Goal: Transaction & Acquisition: Book appointment/travel/reservation

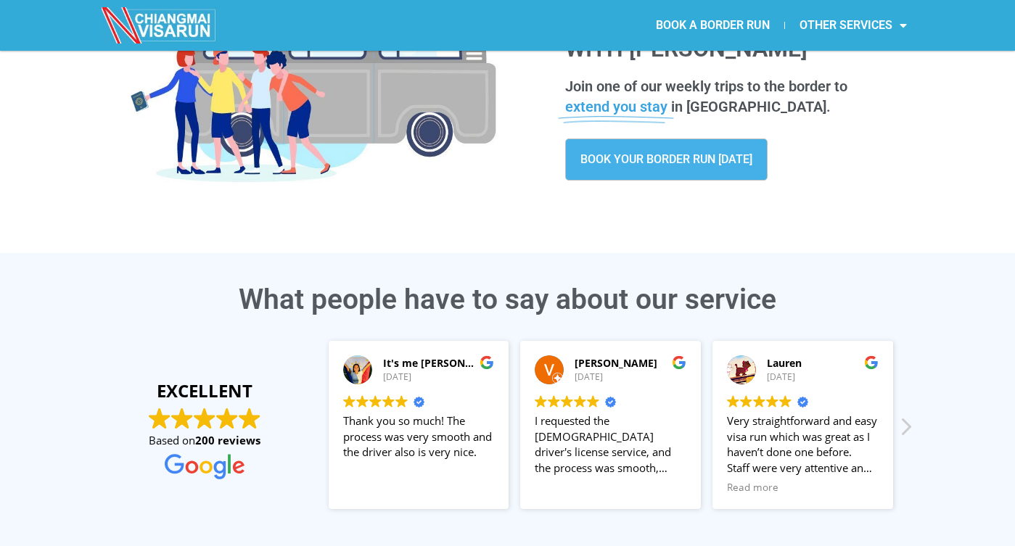
scroll to position [77, 0]
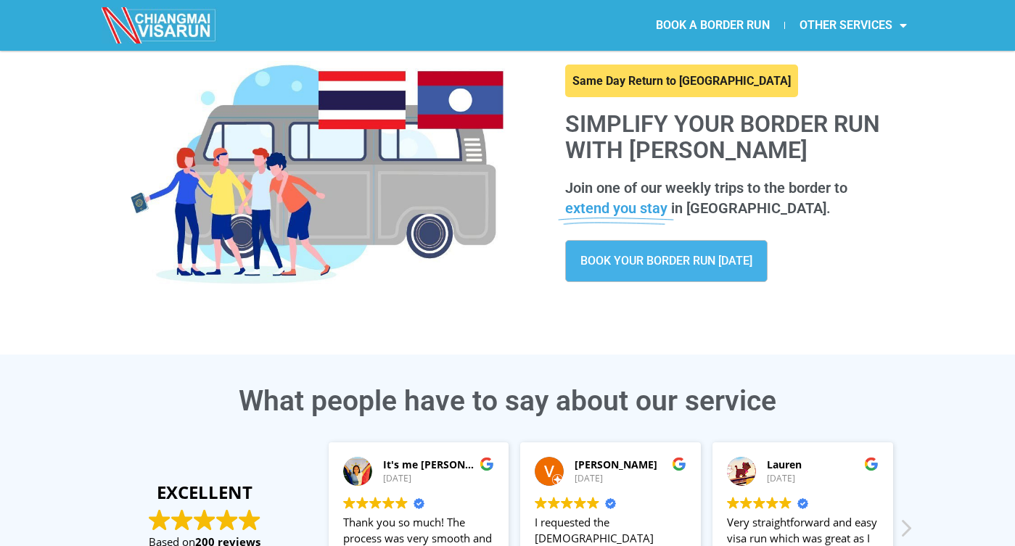
click at [666, 268] on link "BOOK YOUR BORDER RUN TODAY" at bounding box center [666, 261] width 202 height 42
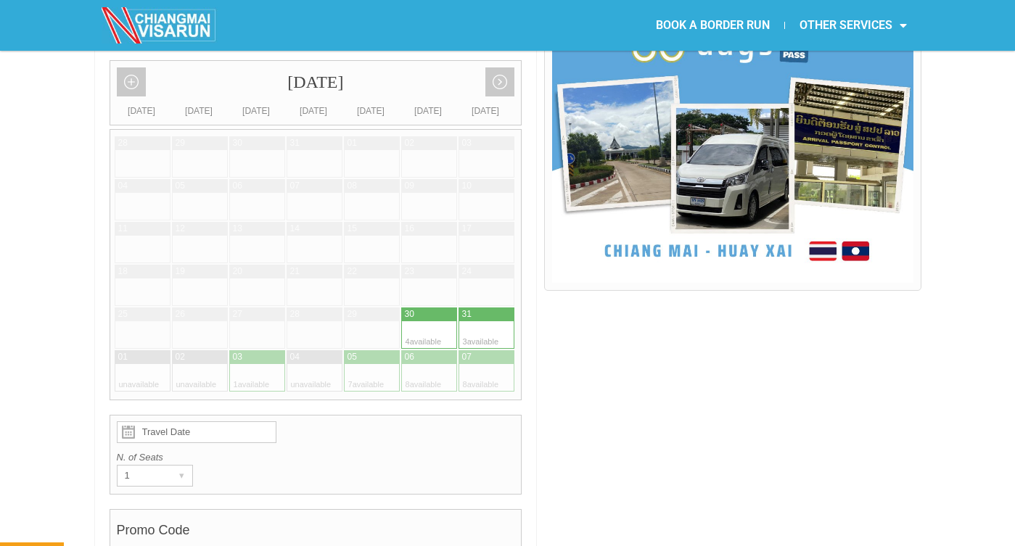
scroll to position [424, 0]
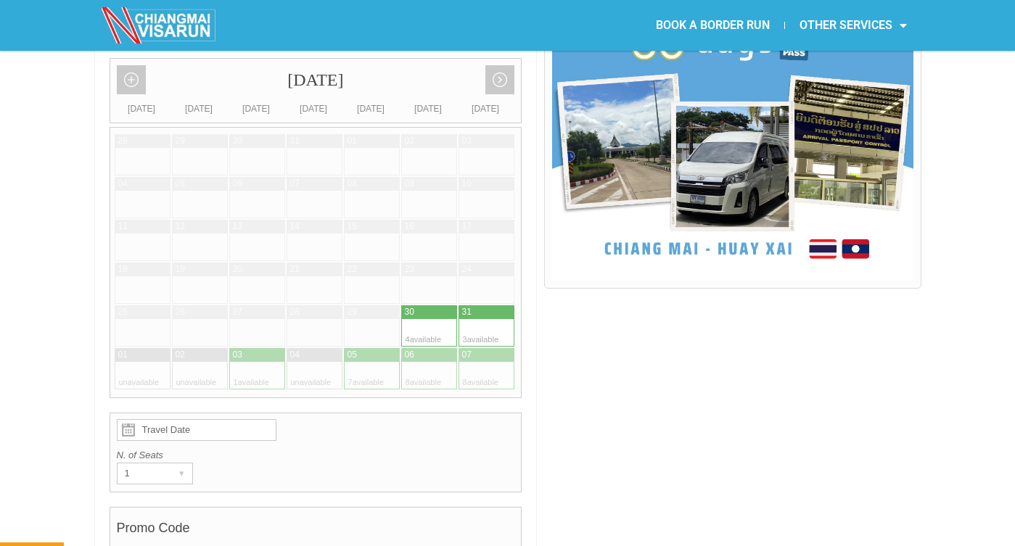
click at [484, 319] on div at bounding box center [472, 333] width 28 height 28
type input "[DATE]"
radio input "true"
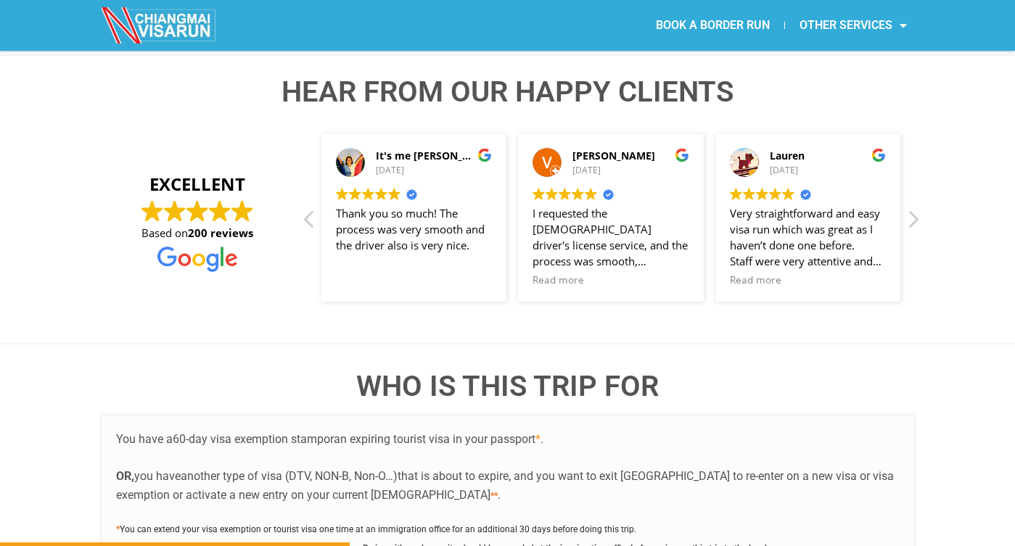
scroll to position [2378, 0]
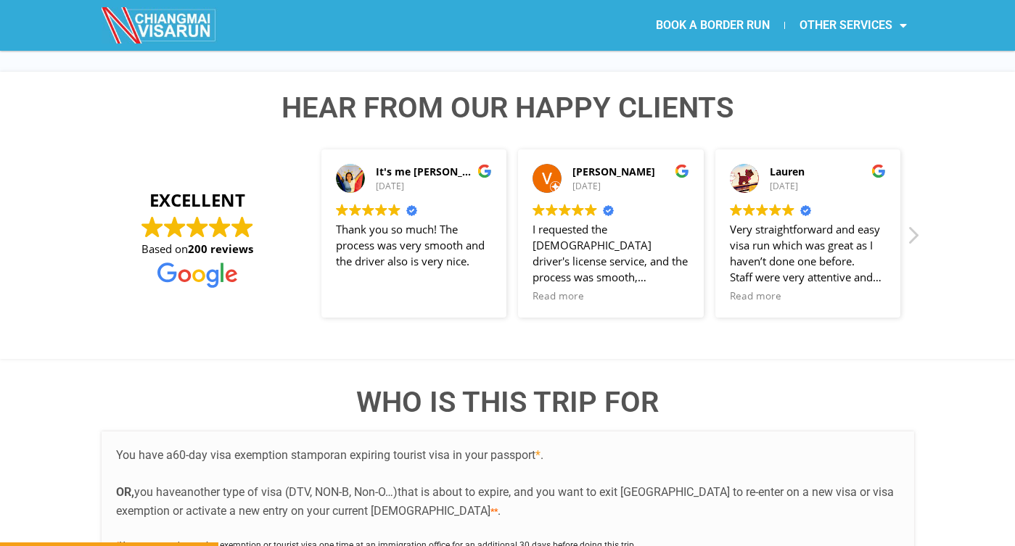
scroll to position [1170, 0]
click at [914, 223] on div "Next review" at bounding box center [912, 240] width 17 height 35
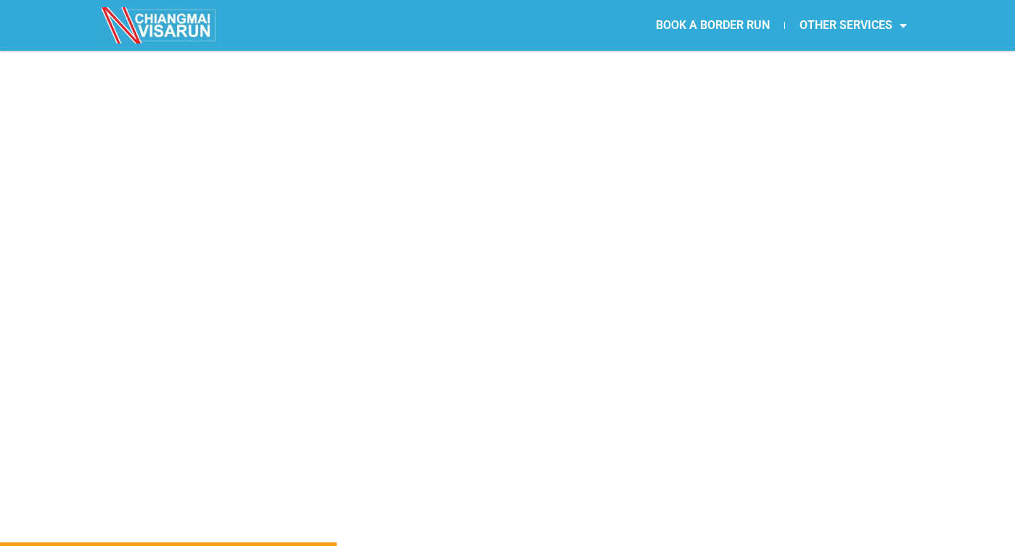
scroll to position [2223, 0]
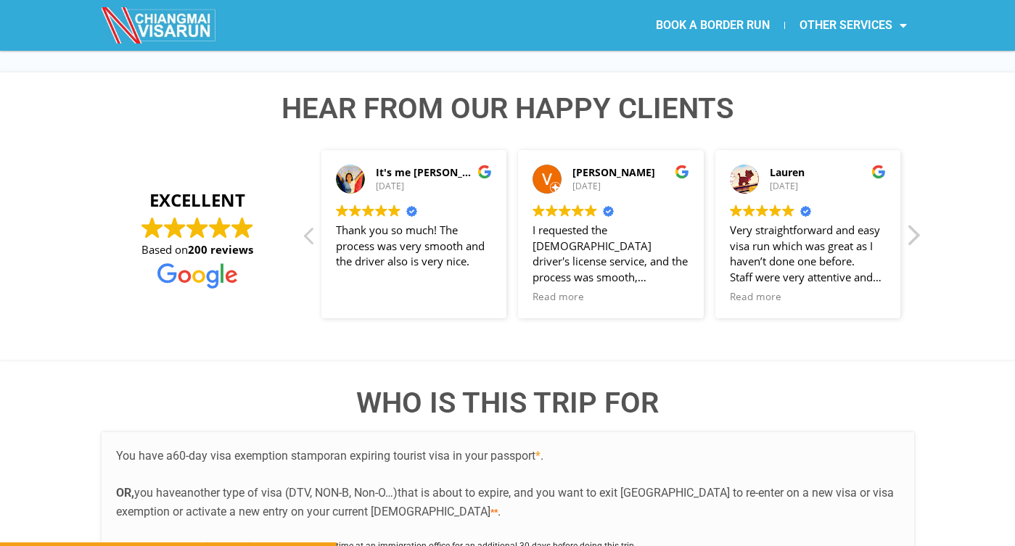
click at [914, 223] on div "Next review" at bounding box center [912, 240] width 17 height 35
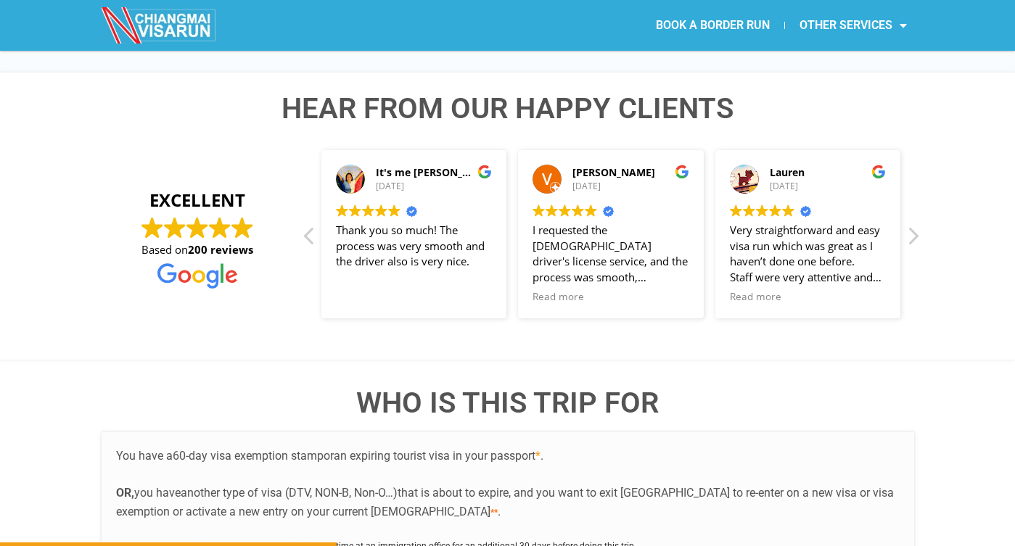
drag, startPoint x: 563, startPoint y: 137, endPoint x: 657, endPoint y: 141, distance: 93.6
copy div "Bas van der Wals"
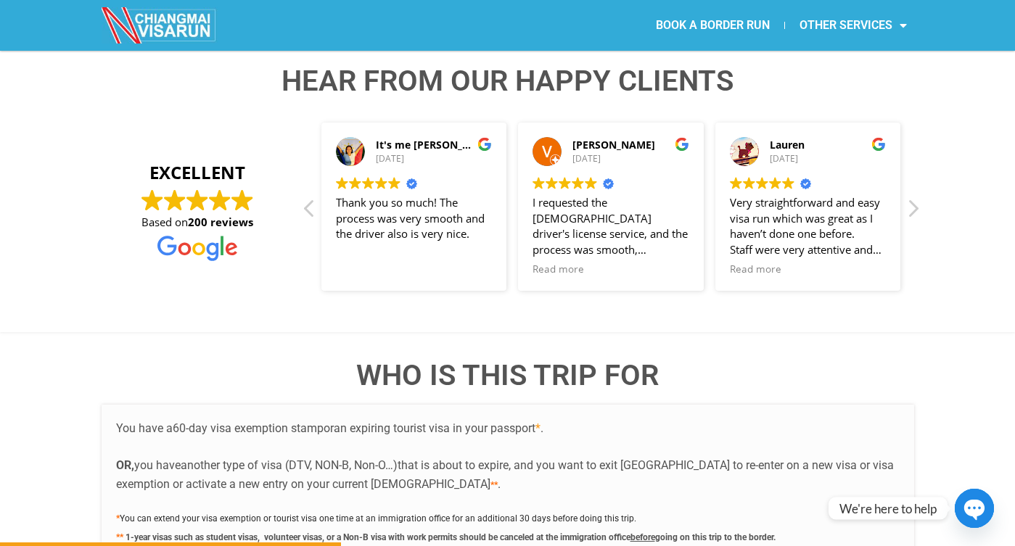
scroll to position [2252, 0]
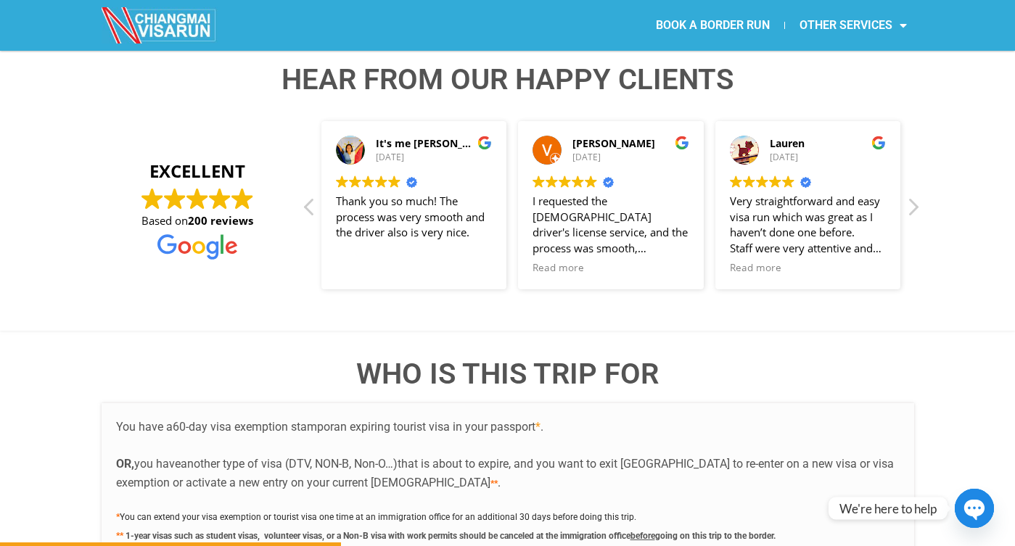
click at [426, 360] on h4 "WHO IS THIS TRIP FOR" at bounding box center [508, 374] width 812 height 29
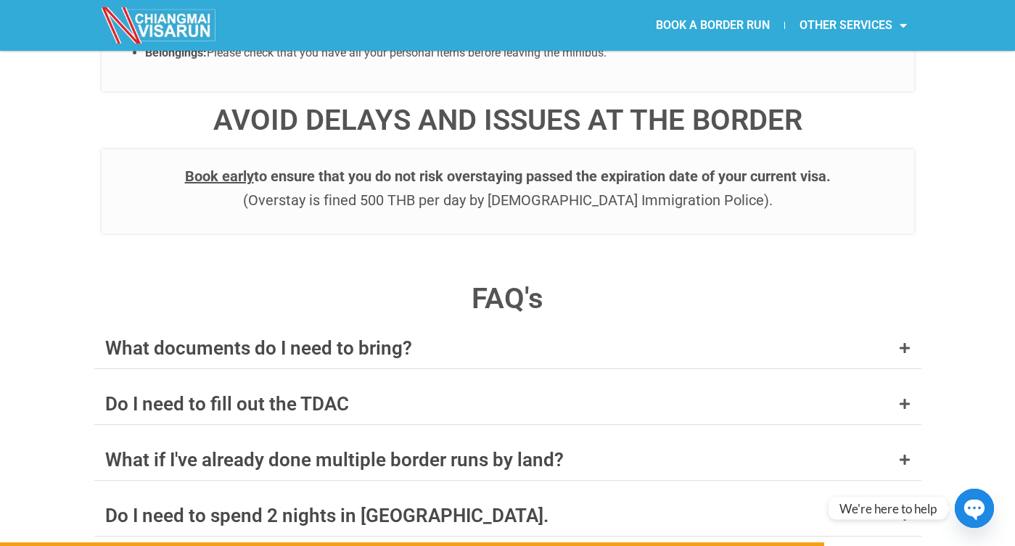
scroll to position [5446, 0]
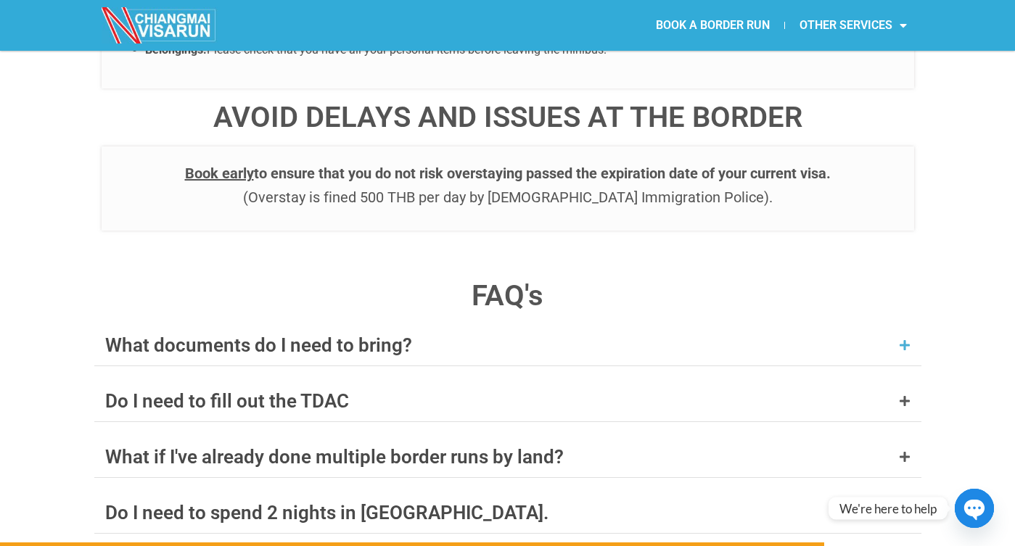
click at [149, 336] on div "What documents do I need to bring?" at bounding box center [258, 345] width 307 height 19
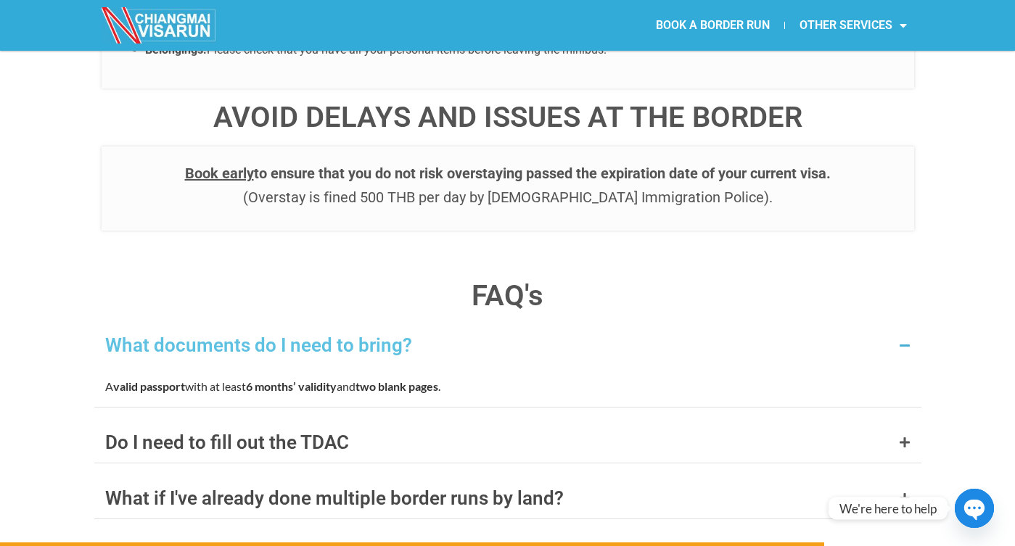
click at [149, 336] on div "What documents do I need to bring?" at bounding box center [258, 345] width 307 height 19
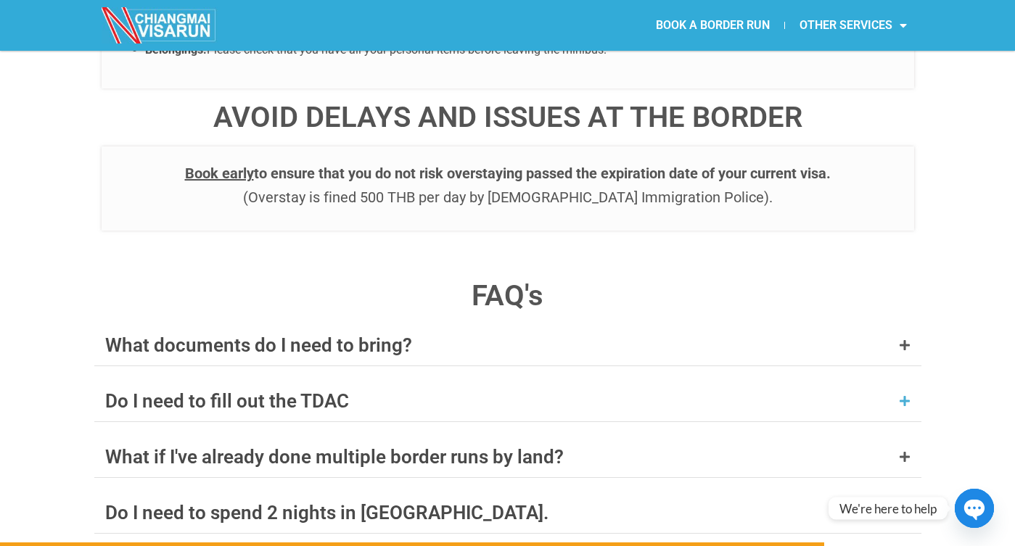
click at [133, 392] on div "Do I need to fill out the TDAC" at bounding box center [227, 401] width 244 height 19
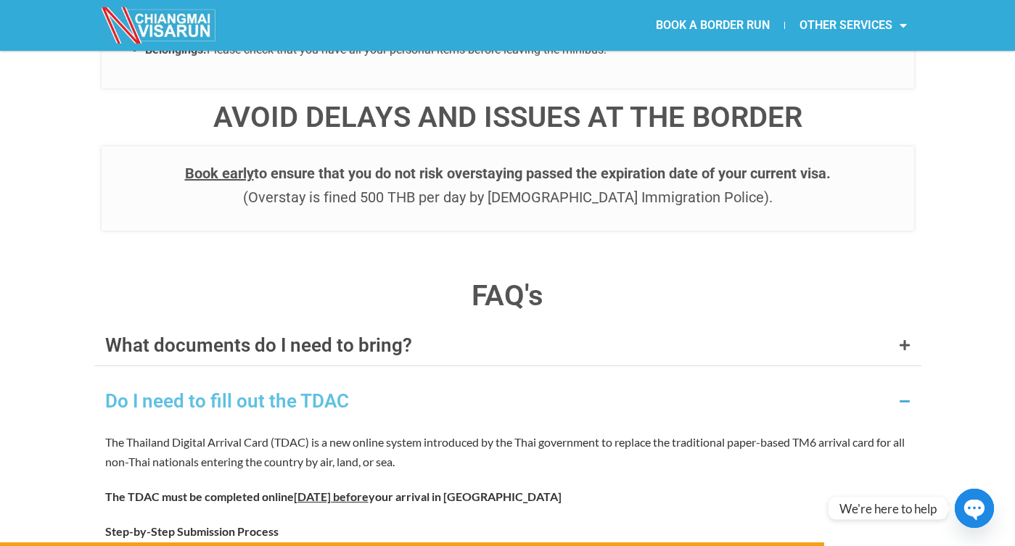
click at [139, 392] on div "Do I need to fill out the TDAC" at bounding box center [227, 401] width 244 height 19
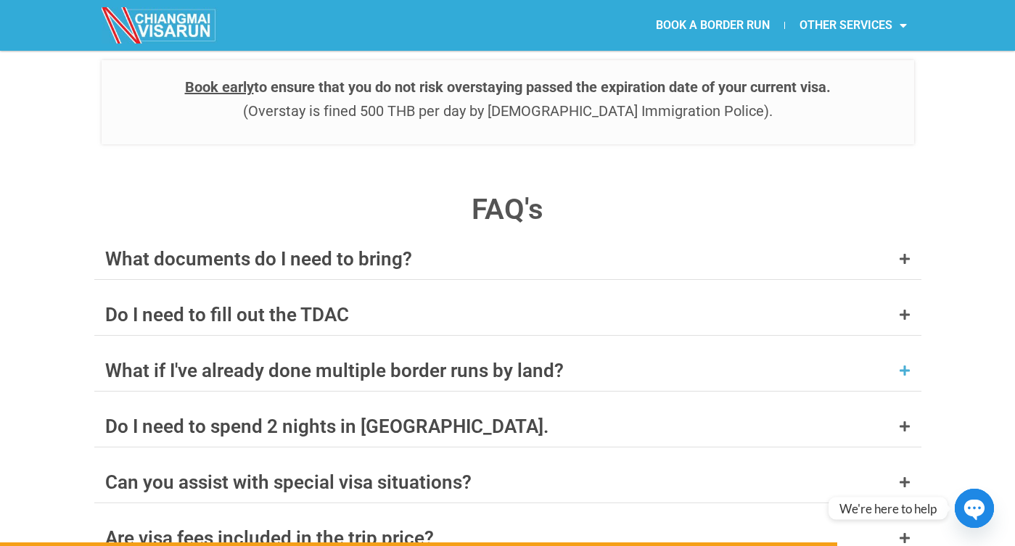
scroll to position [5539, 0]
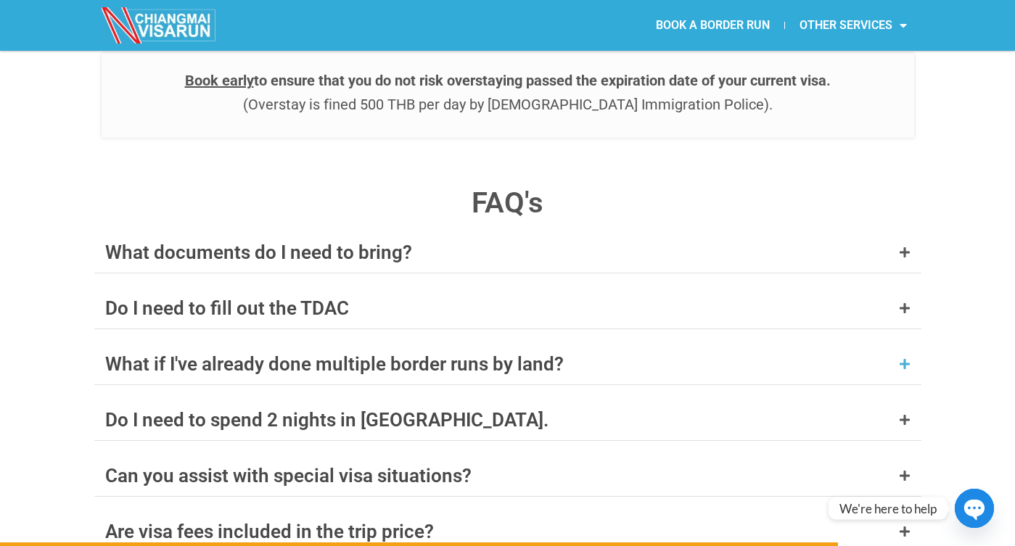
click at [188, 344] on div "What if I've already done multiple border runs by land?" at bounding box center [507, 364] width 827 height 41
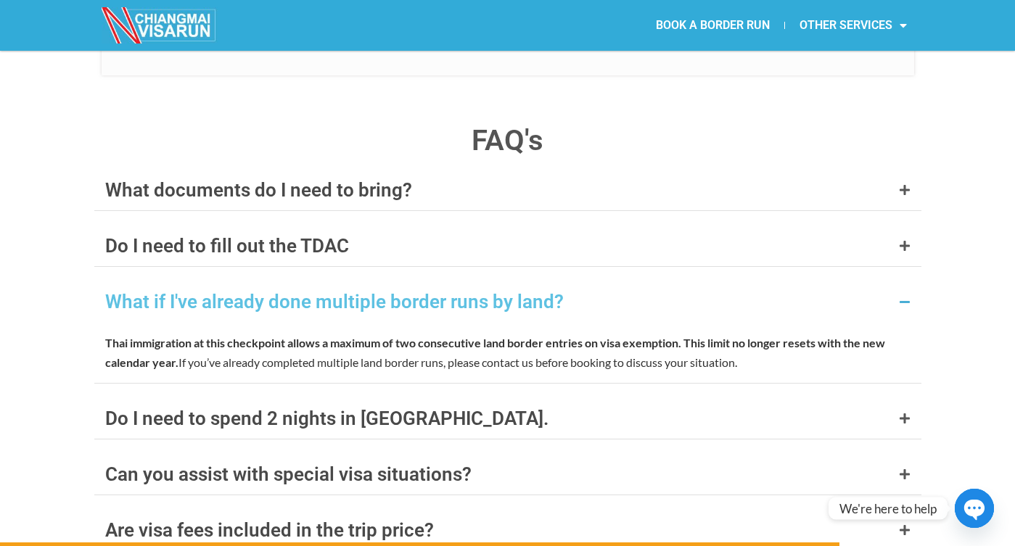
scroll to position [5603, 0]
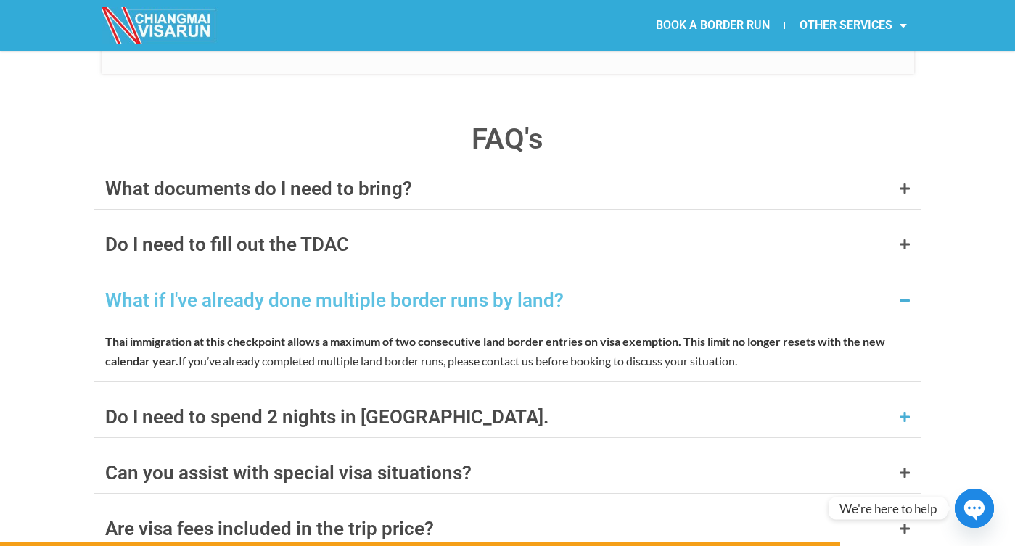
click at [133, 408] on div "Do I need to spend 2 nights in Laos." at bounding box center [326, 417] width 443 height 19
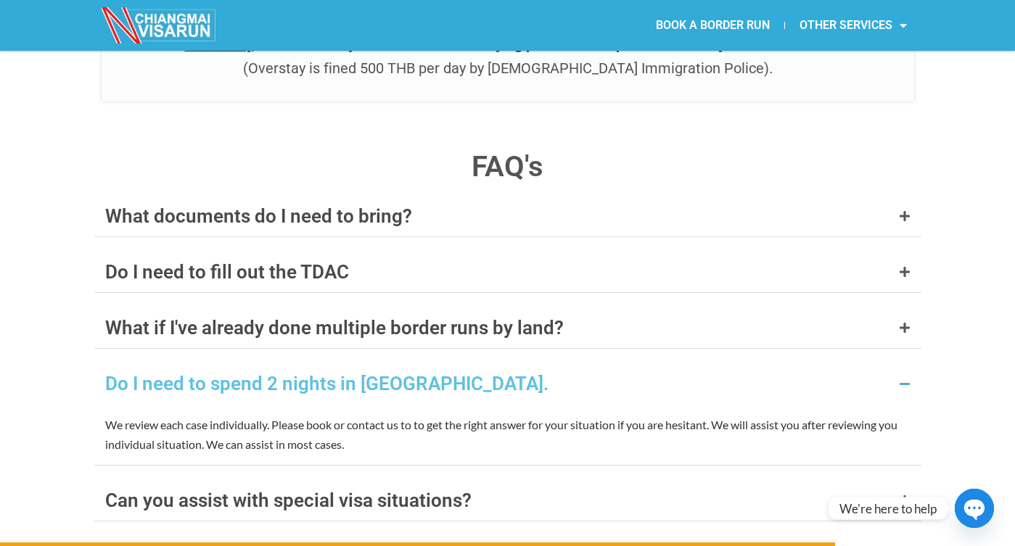
scroll to position [5572, 0]
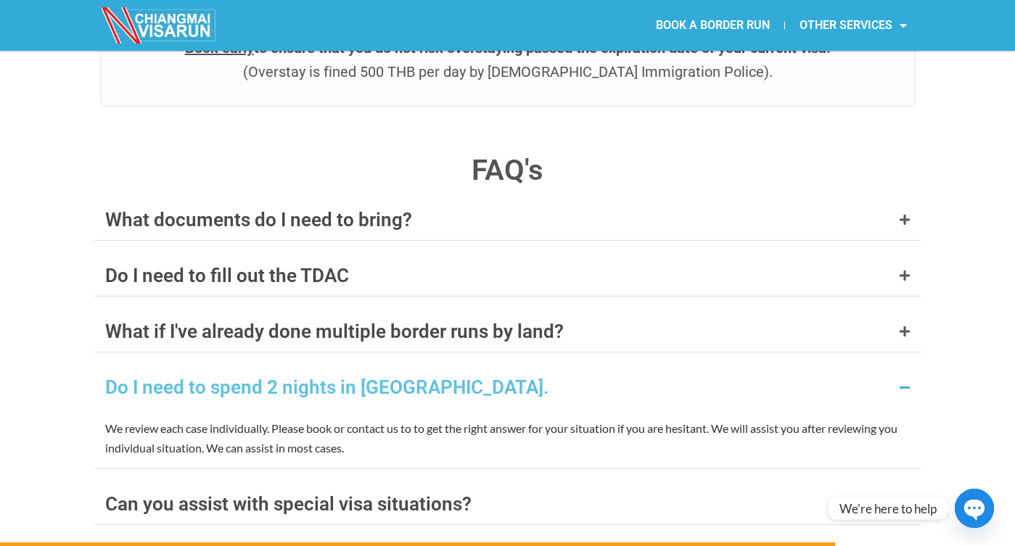
click at [144, 378] on div "Do I need to spend 2 nights in Laos." at bounding box center [326, 387] width 443 height 19
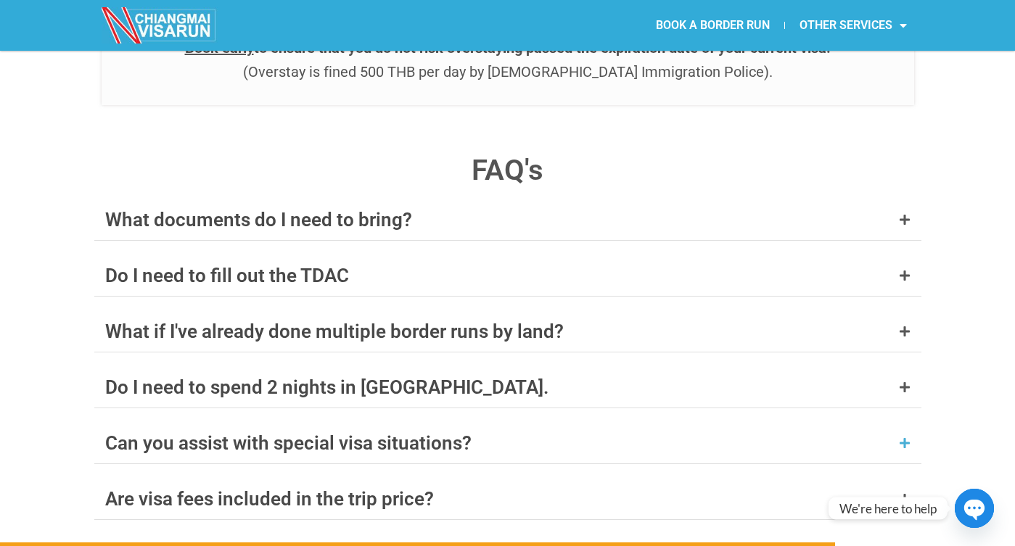
click at [125, 434] on div "Can you assist with special visa situations?" at bounding box center [288, 443] width 366 height 19
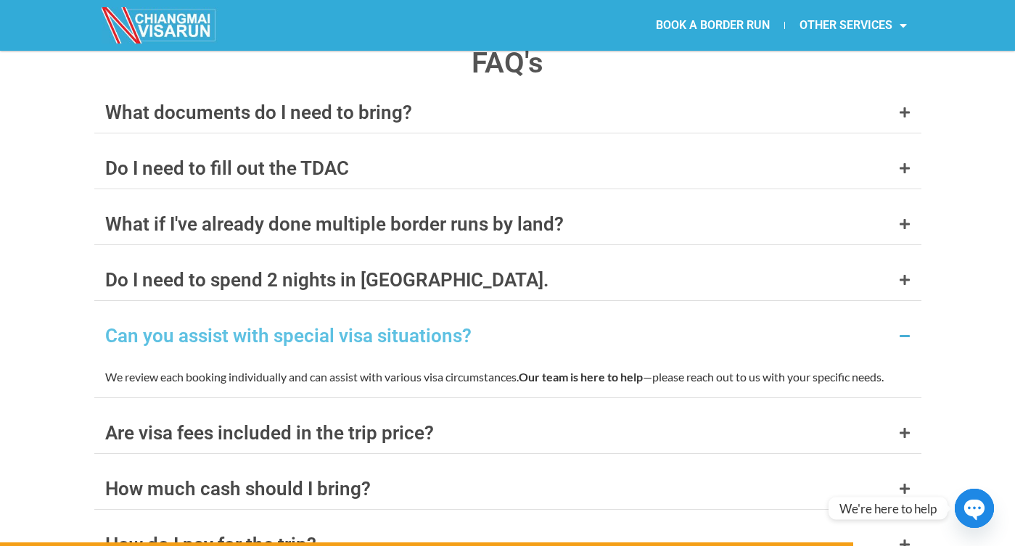
scroll to position [5683, 0]
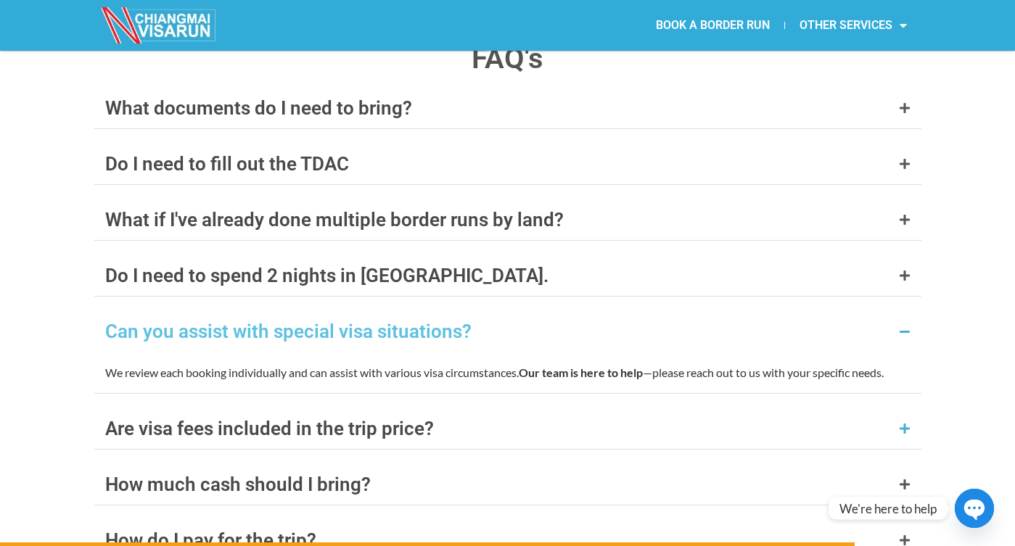
click at [138, 419] on div "Are visa fees included in the trip price?" at bounding box center [269, 428] width 329 height 19
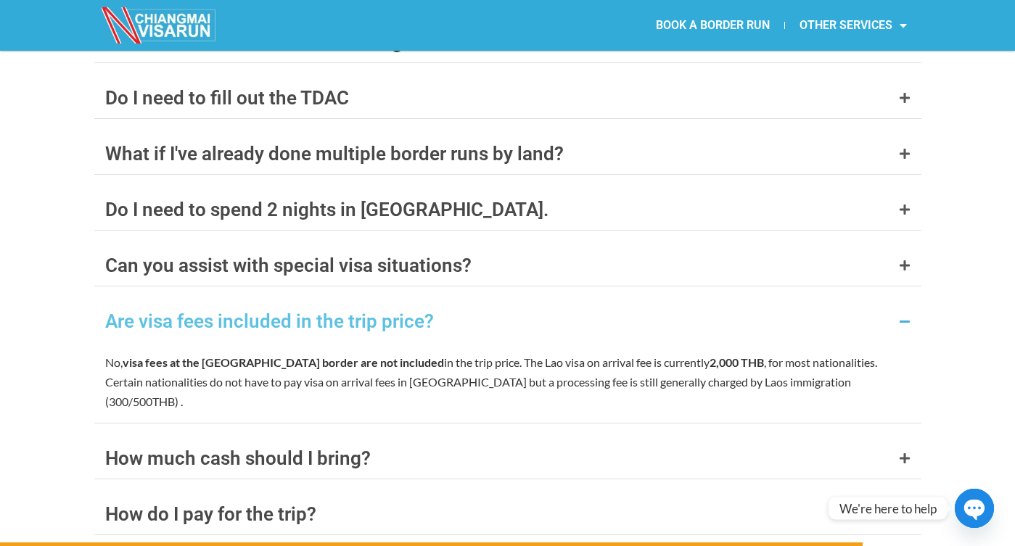
scroll to position [5754, 0]
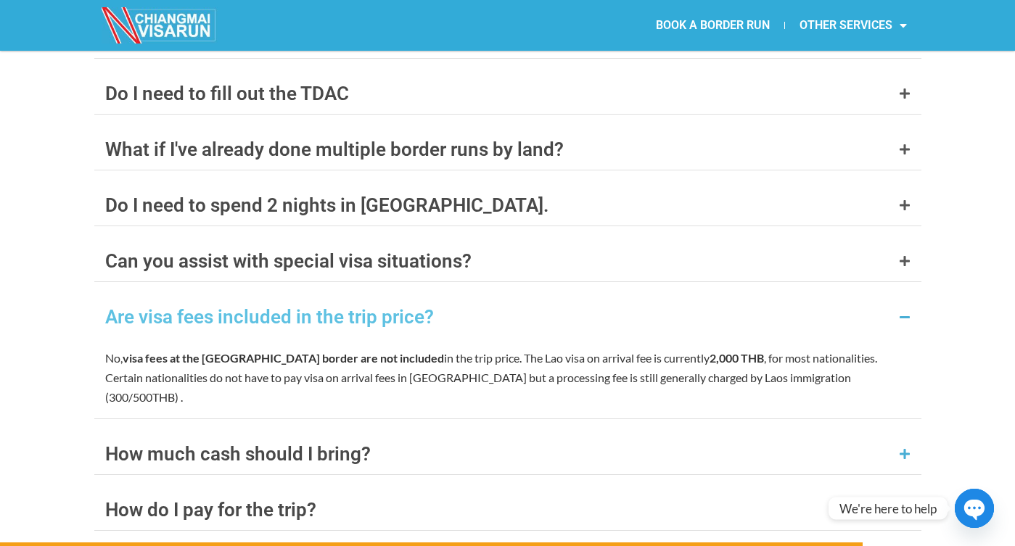
click at [153, 445] on div "How much cash should I bring?" at bounding box center [237, 454] width 265 height 19
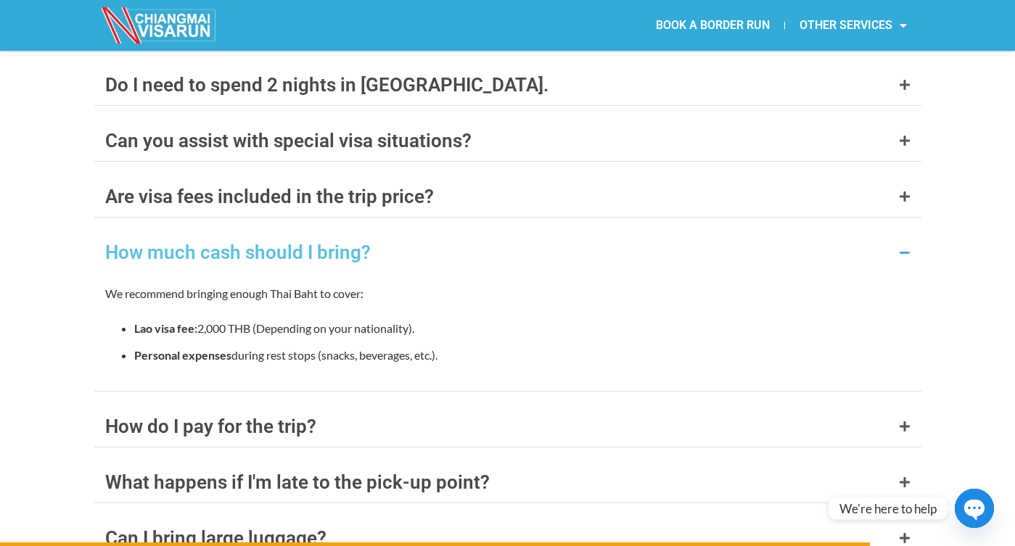
scroll to position [5950, 0]
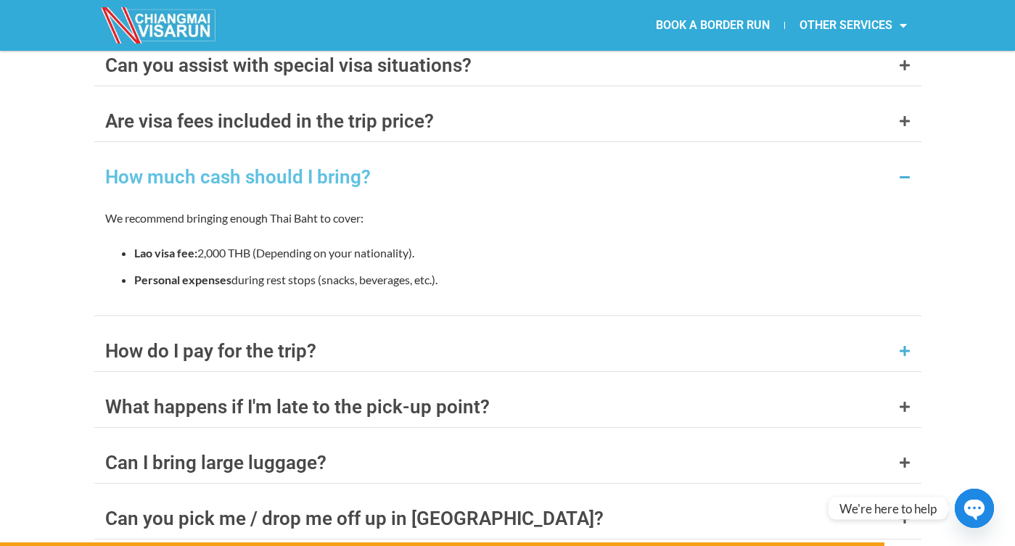
click at [151, 342] on div "How do I pay for the trip?" at bounding box center [210, 351] width 211 height 19
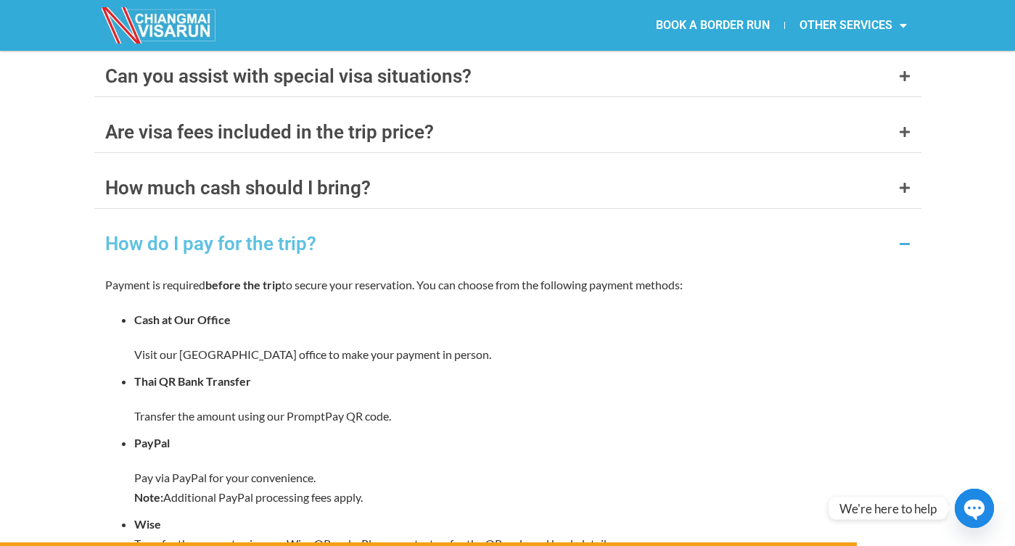
scroll to position [5932, 0]
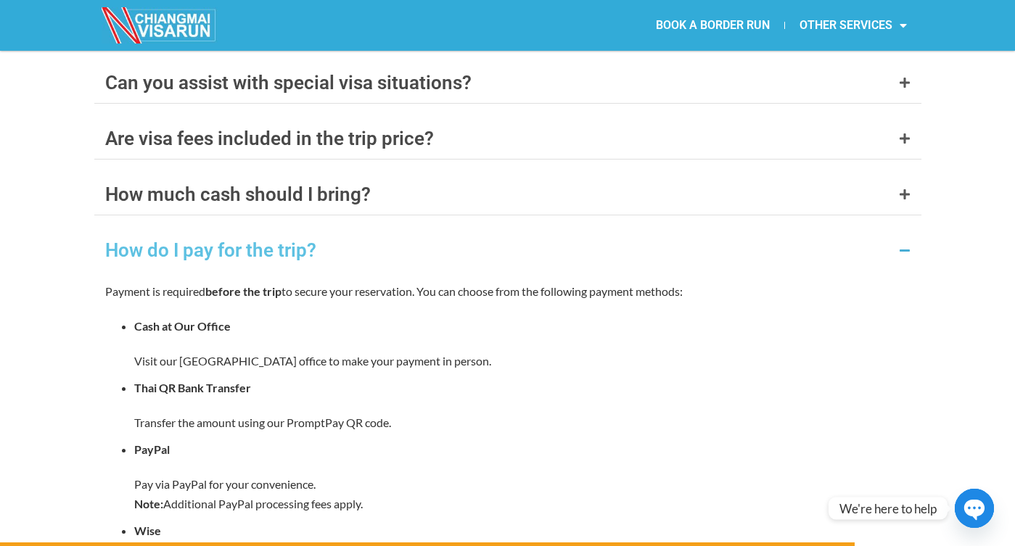
click at [173, 230] on div "How do I pay for the trip?" at bounding box center [507, 250] width 827 height 41
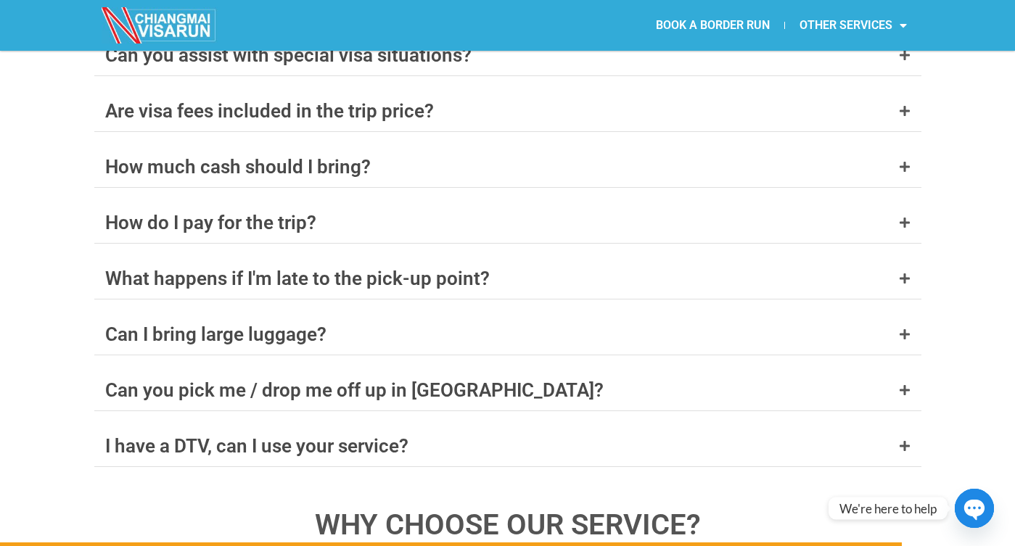
scroll to position [5959, 0]
click at [145, 381] on div "Can you pick me / drop me off up in Chiang Rai?" at bounding box center [354, 390] width 498 height 19
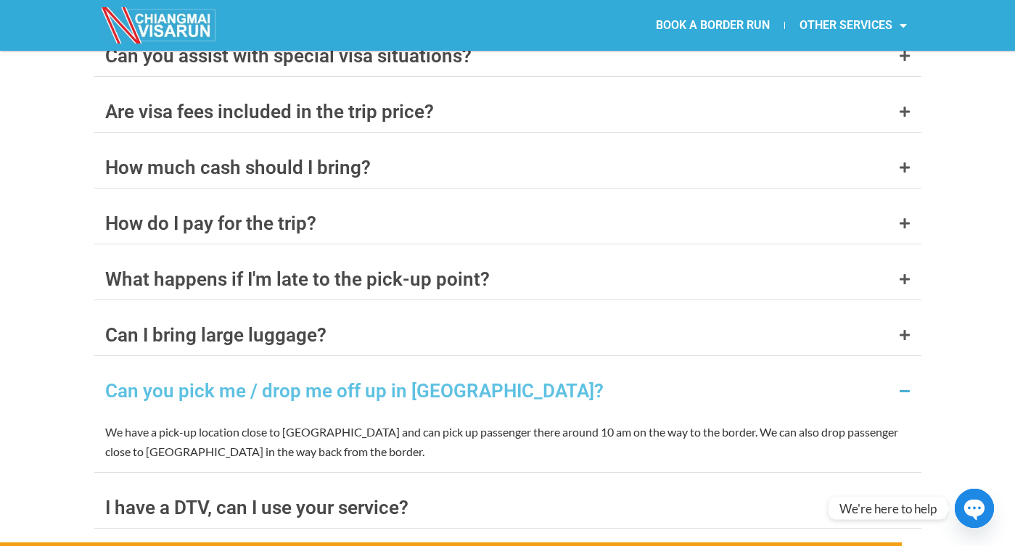
click at [145, 381] on div "Can you pick me / drop me off up in Chiang Rai?" at bounding box center [354, 390] width 498 height 19
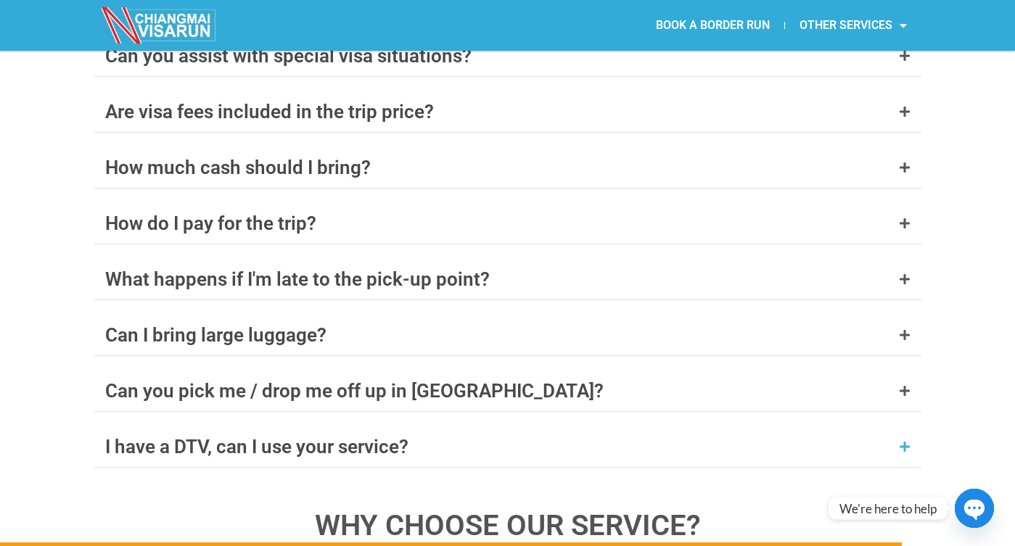
click at [132, 437] on div "I have a DTV, can I use your service?" at bounding box center [256, 446] width 303 height 19
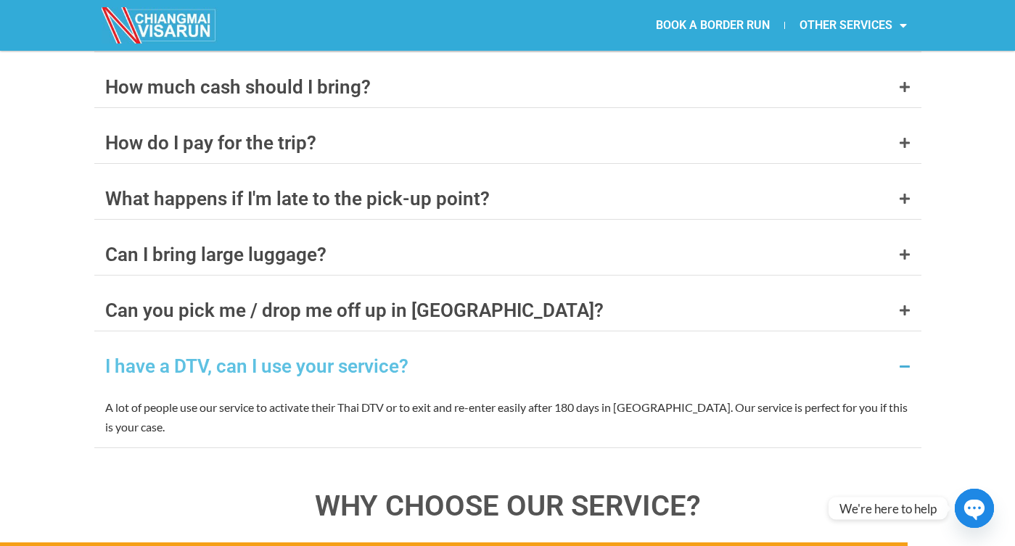
scroll to position [6041, 0]
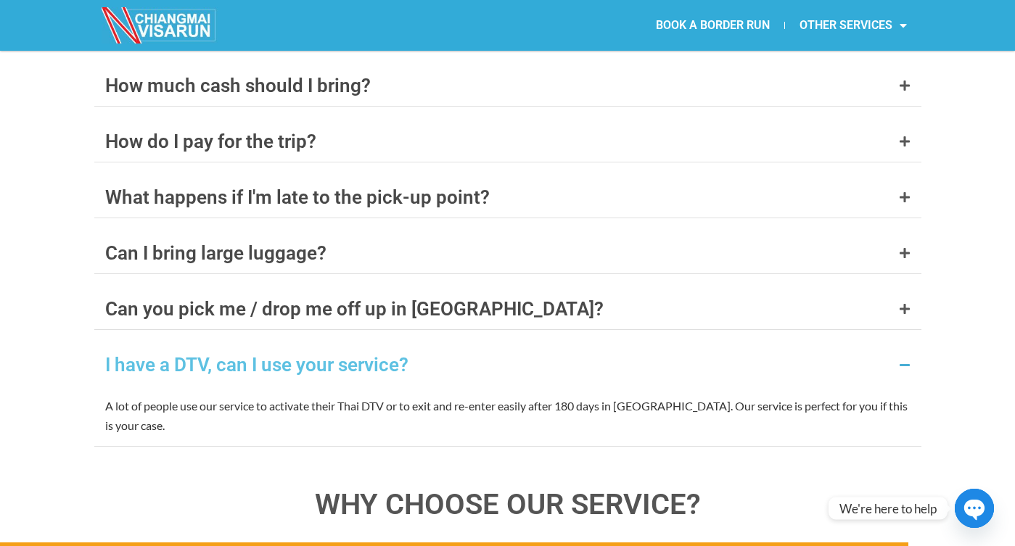
click at [167, 355] on div "I have a DTV, can I use your service?" at bounding box center [256, 364] width 303 height 19
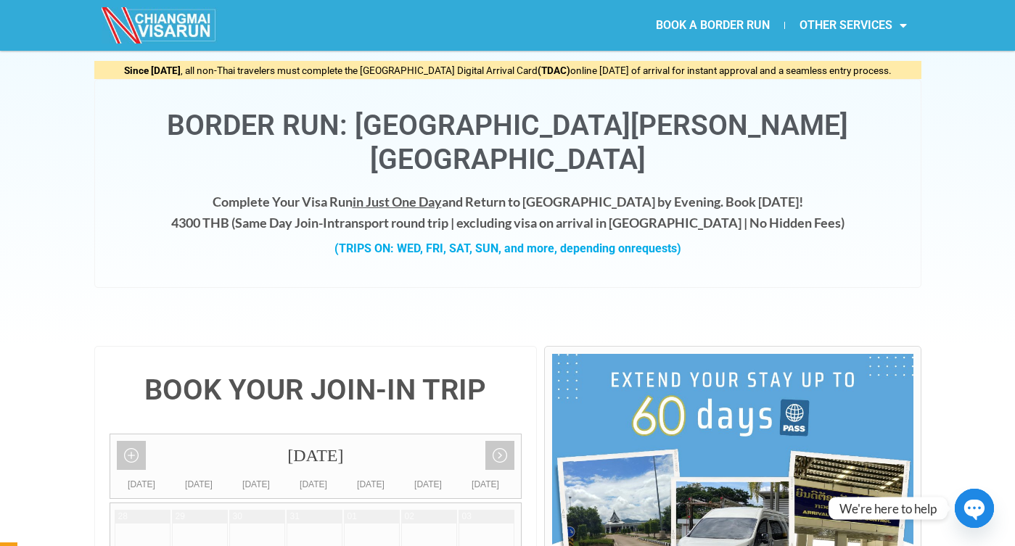
scroll to position [0, 0]
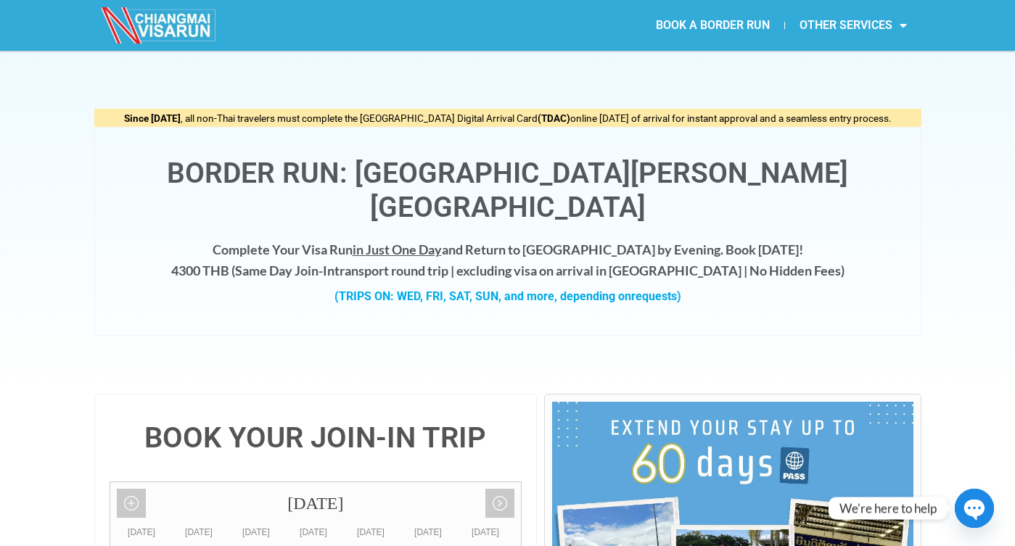
click at [965, 523] on circle "button" at bounding box center [973, 508] width 39 height 39
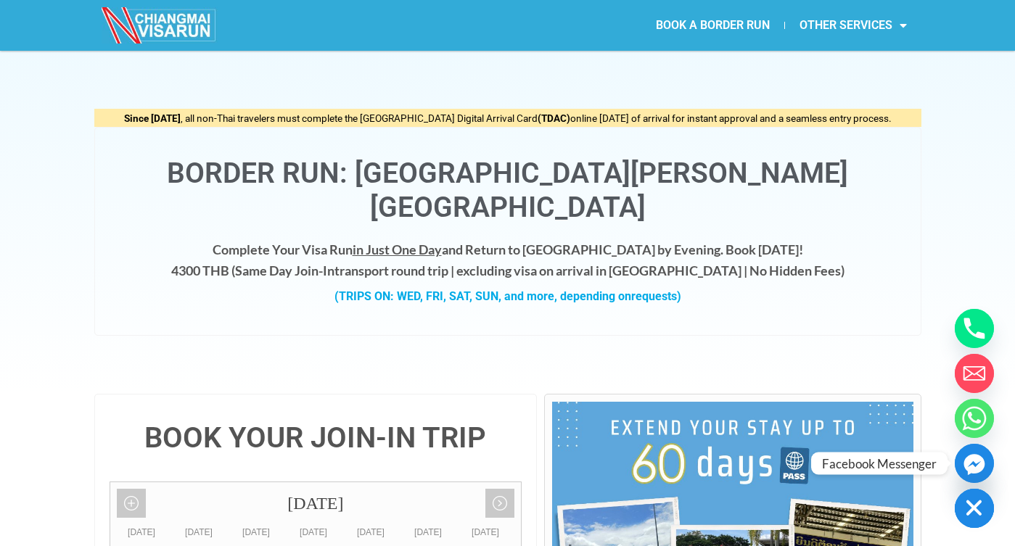
click at [977, 460] on icon "Facebook_Messenger" at bounding box center [973, 464] width 21 height 21
click at [967, 409] on icon "Whatsapp" at bounding box center [974, 419] width 24 height 24
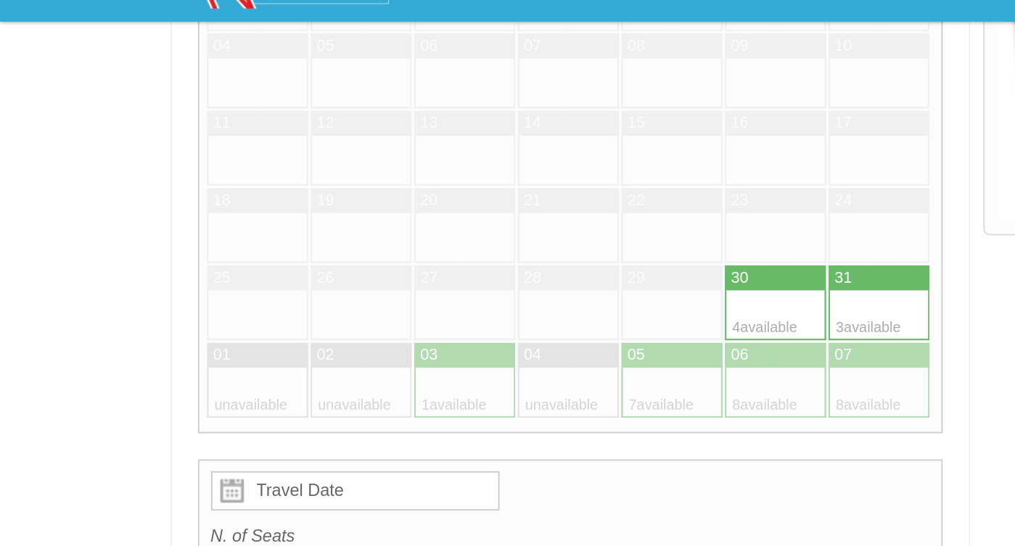
scroll to position [537, 0]
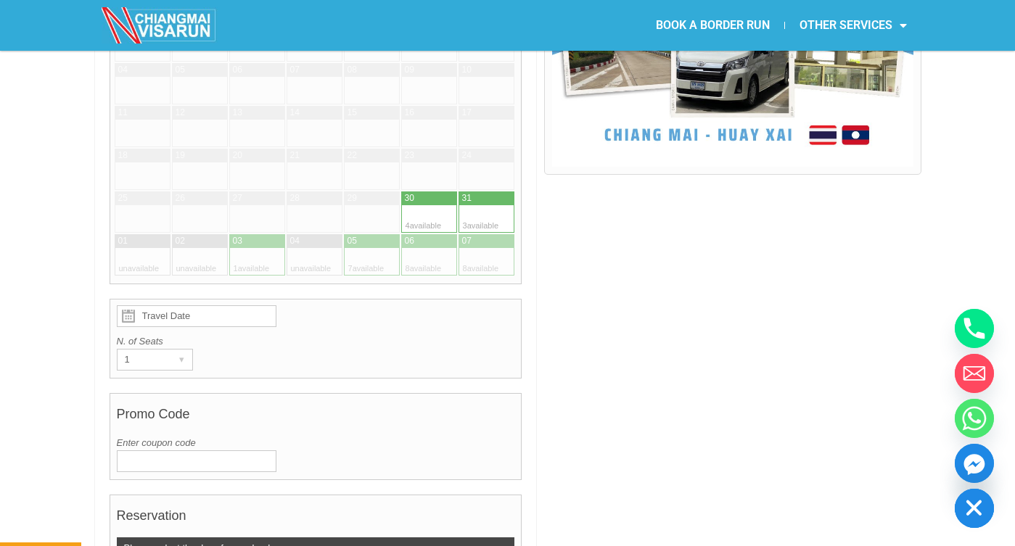
click at [495, 205] on div at bounding box center [500, 219] width 28 height 28
type input "31 August 2025"
radio input "true"
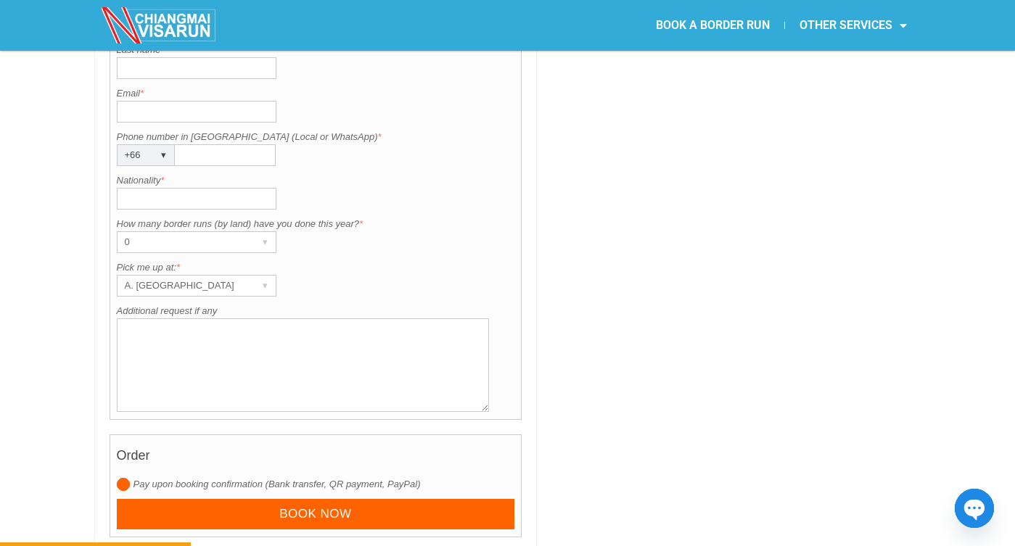
scroll to position [1286, 0]
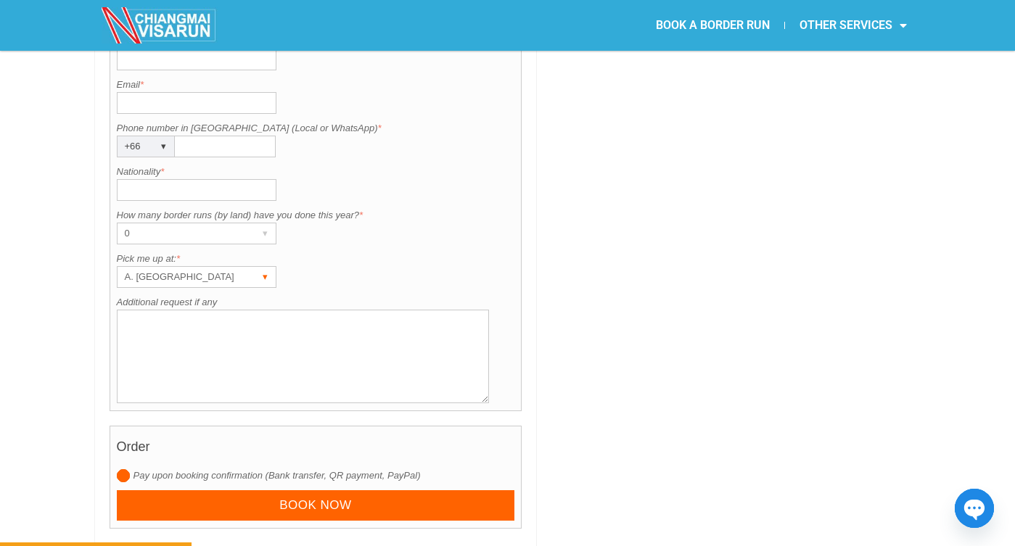
click at [239, 267] on div "A. Centara Riverside Hotel" at bounding box center [182, 277] width 131 height 20
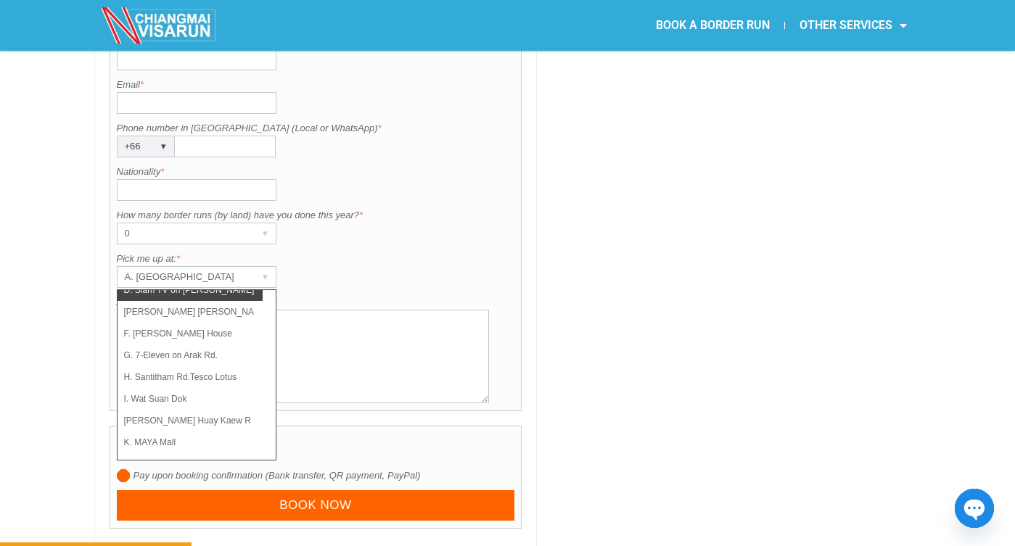
scroll to position [103, 0]
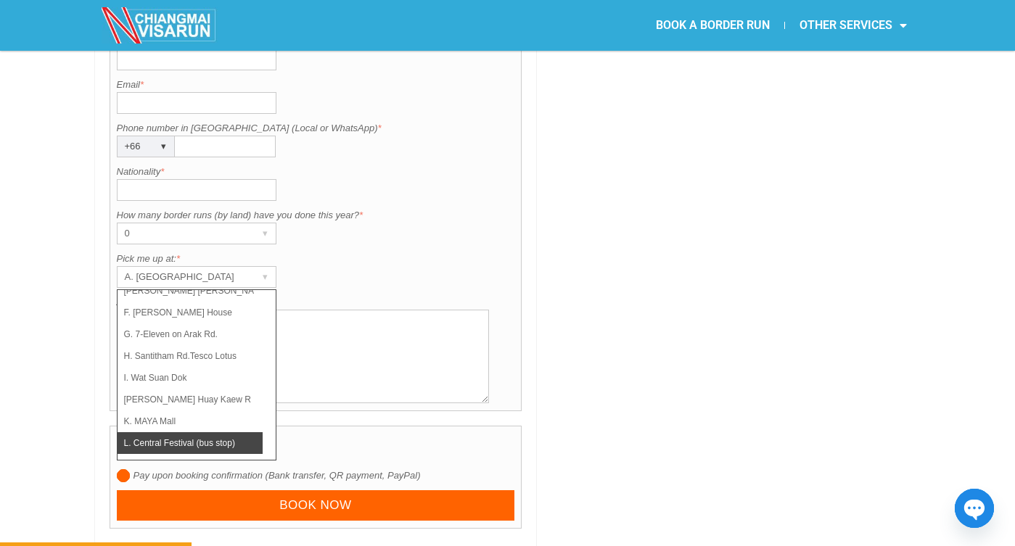
click at [218, 432] on li "L. Central Festival (bus stop)" at bounding box center [189, 443] width 145 height 22
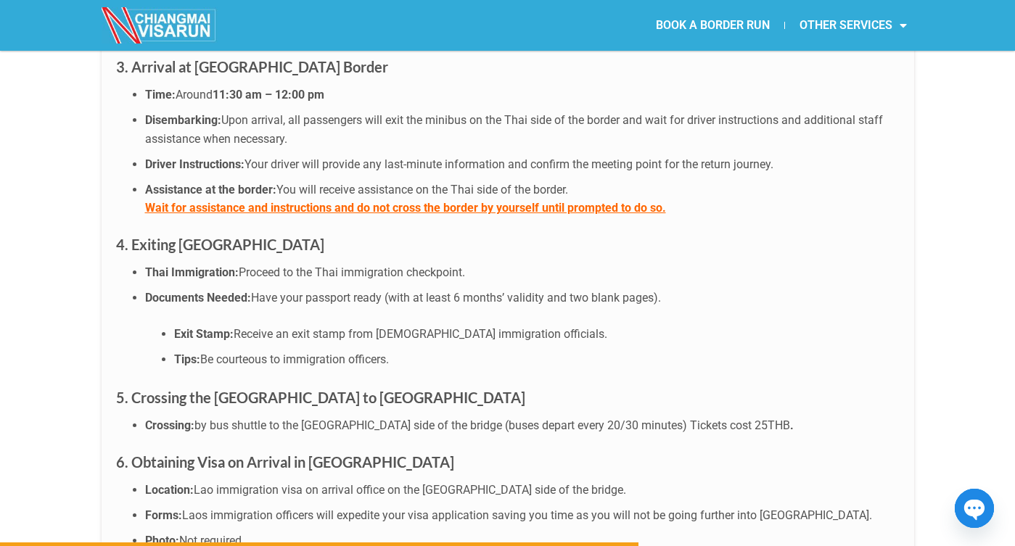
scroll to position [4300, 0]
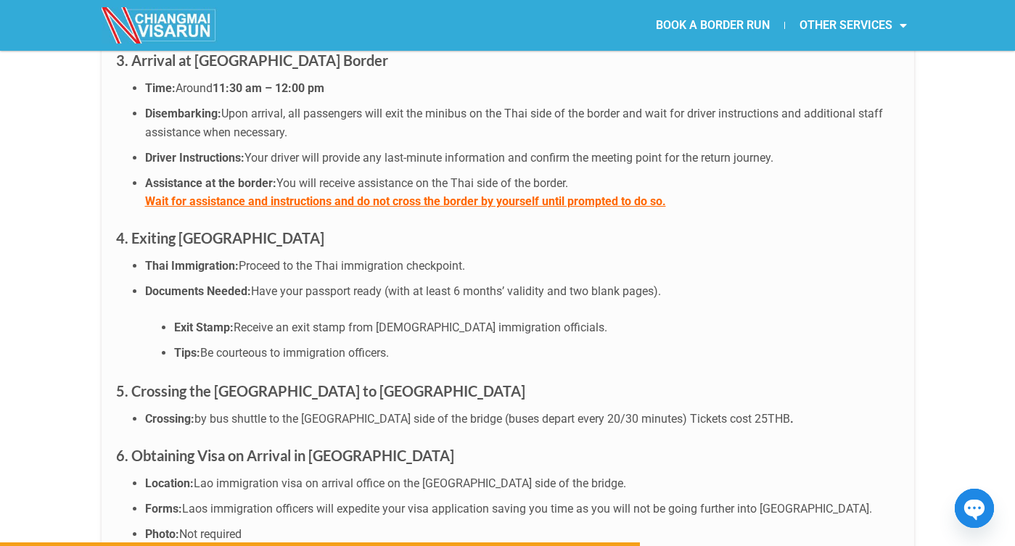
click at [238, 346] on span "Be courteous to immigration officers." at bounding box center [294, 353] width 189 height 14
copy span "courteous"
click at [549, 318] on ul "Exit Stamp: Receive an exit stamp from Thai immigration officials. Tips: Be cou…" at bounding box center [522, 340] width 754 height 44
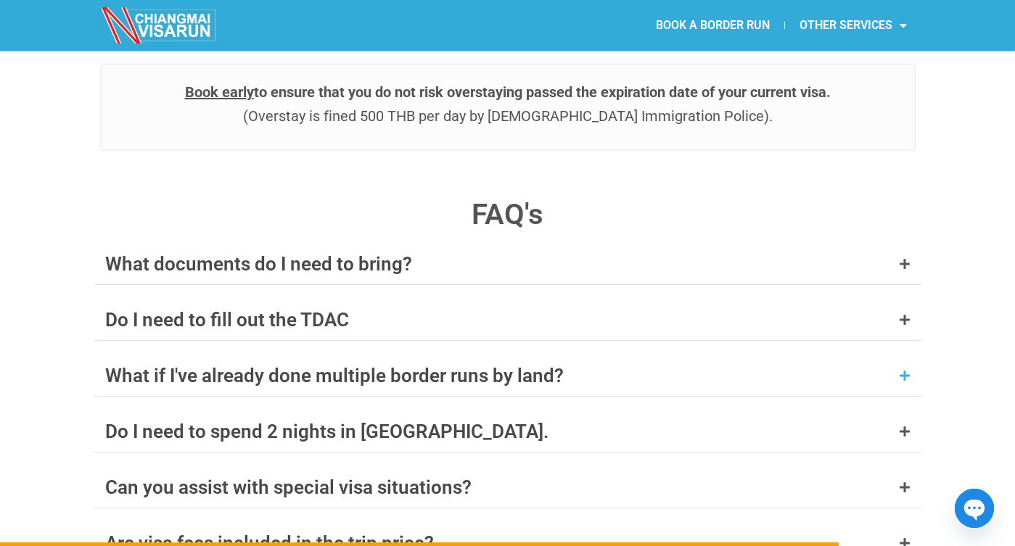
scroll to position [5641, 0]
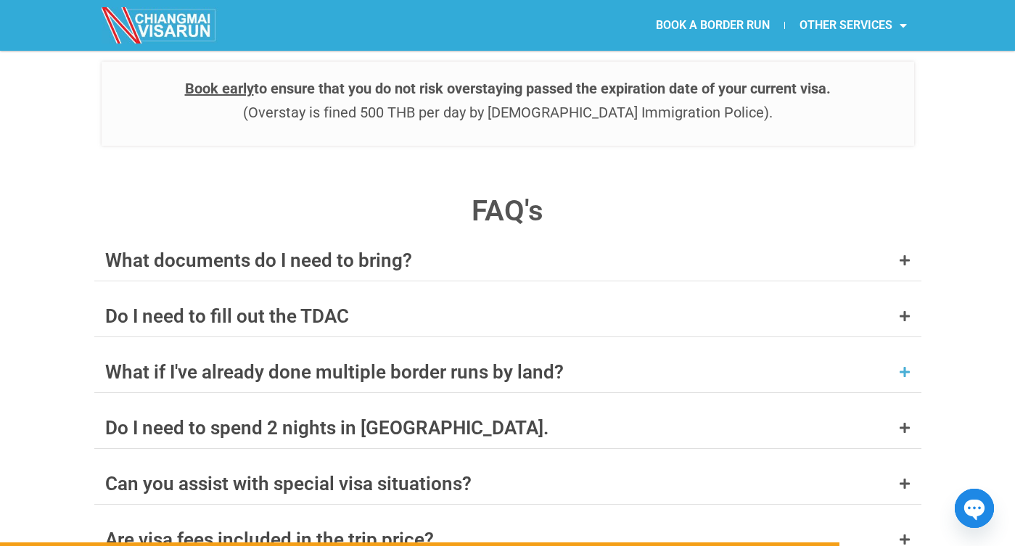
click at [883, 352] on div "What if I've already done multiple border runs by land?" at bounding box center [507, 372] width 827 height 41
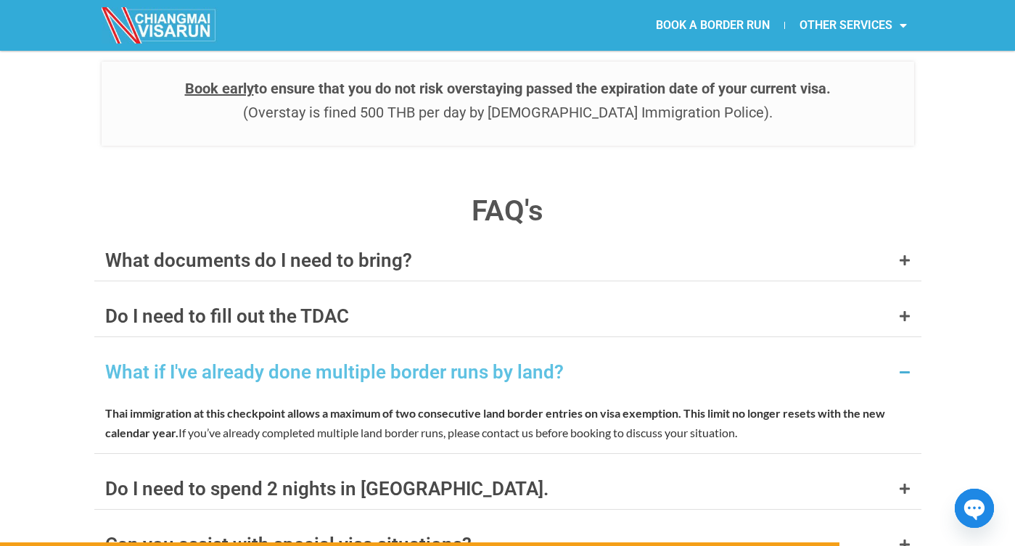
click at [883, 352] on div "What if I've already done multiple border runs by land?" at bounding box center [507, 372] width 827 height 41
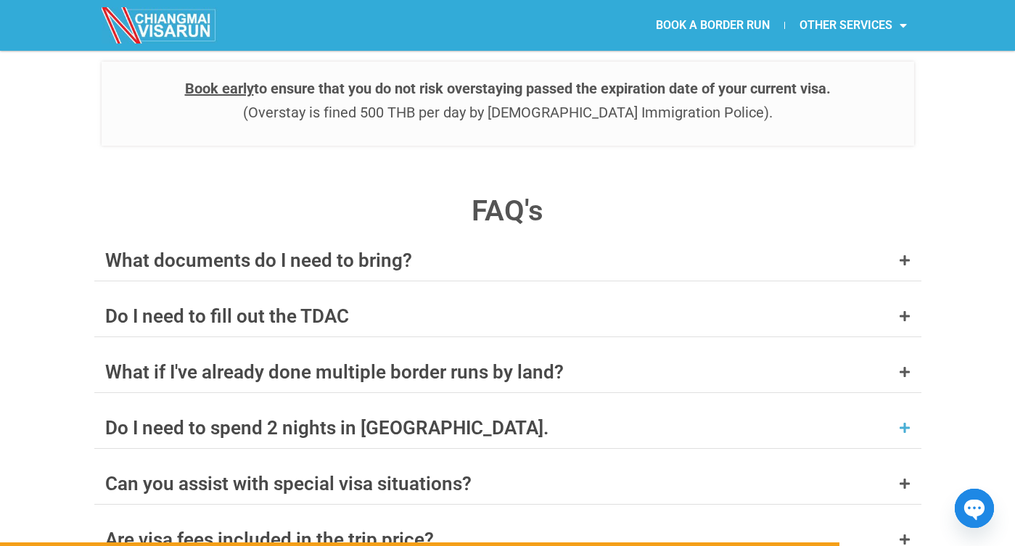
click at [875, 408] on div "Do I need to spend 2 nights in Laos." at bounding box center [507, 428] width 827 height 41
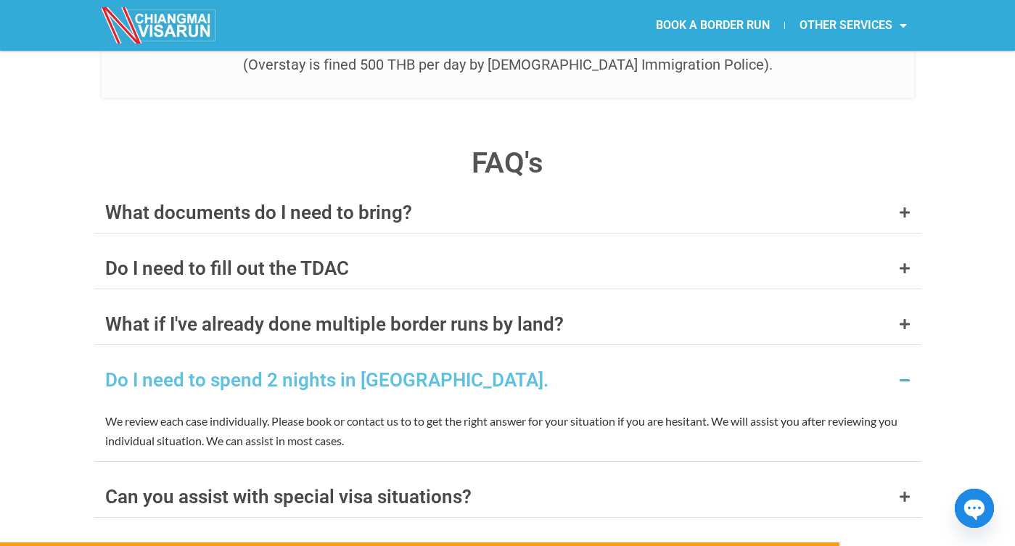
scroll to position [5691, 0]
click at [902, 373] on icon at bounding box center [905, 379] width 12 height 12
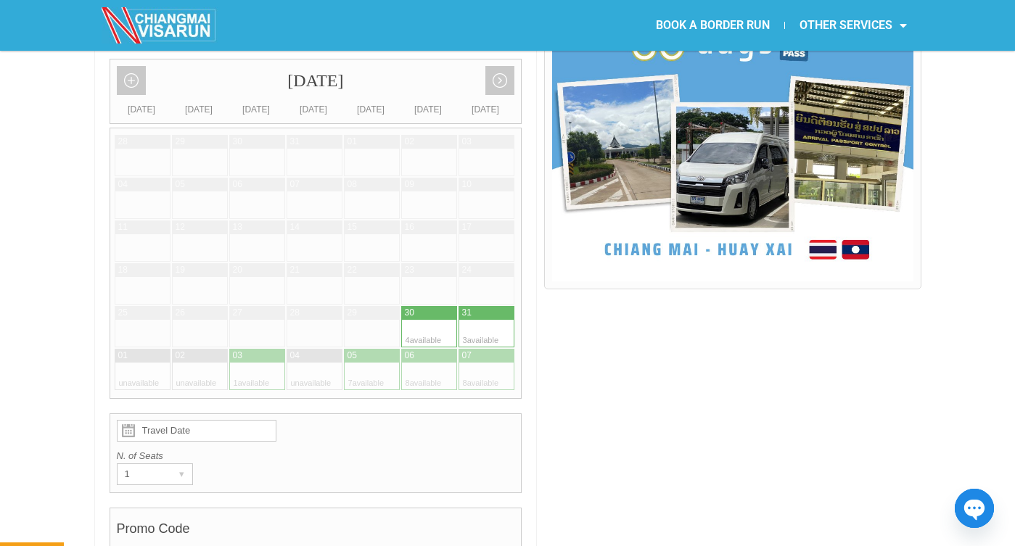
click at [486, 306] on div at bounding box center [500, 313] width 28 height 14
type input "31 August 2025"
radio input "true"
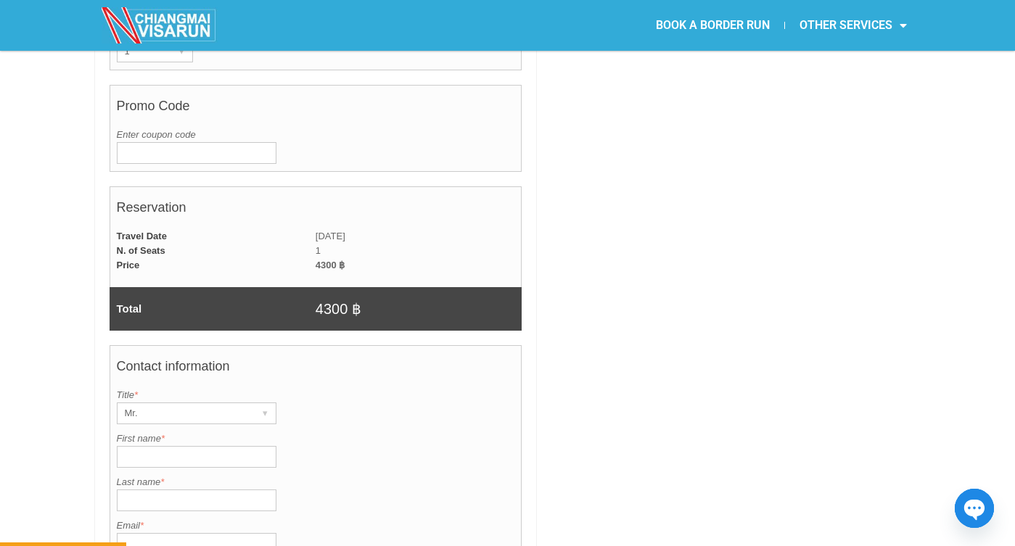
scroll to position [850, 0]
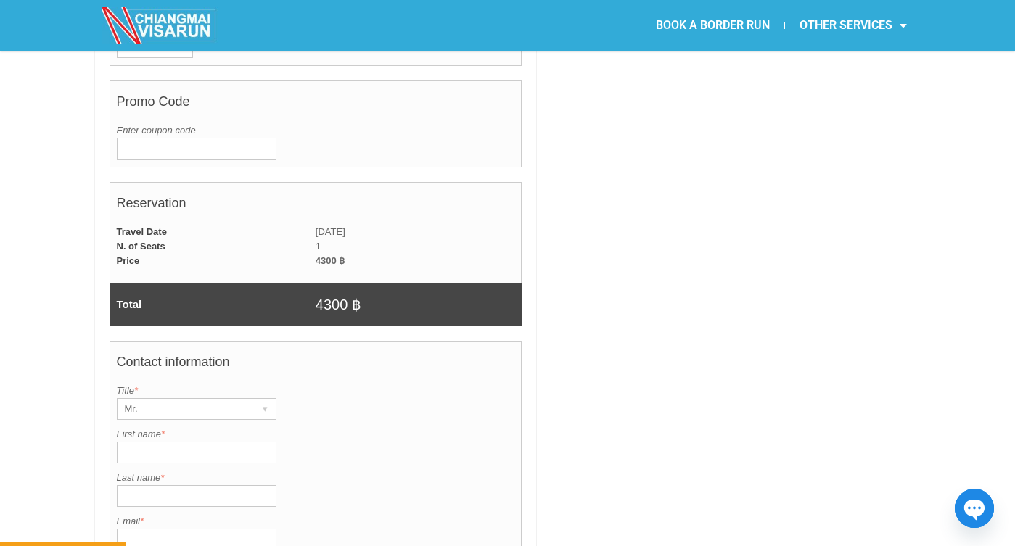
click at [175, 442] on input "First name *" at bounding box center [197, 453] width 160 height 22
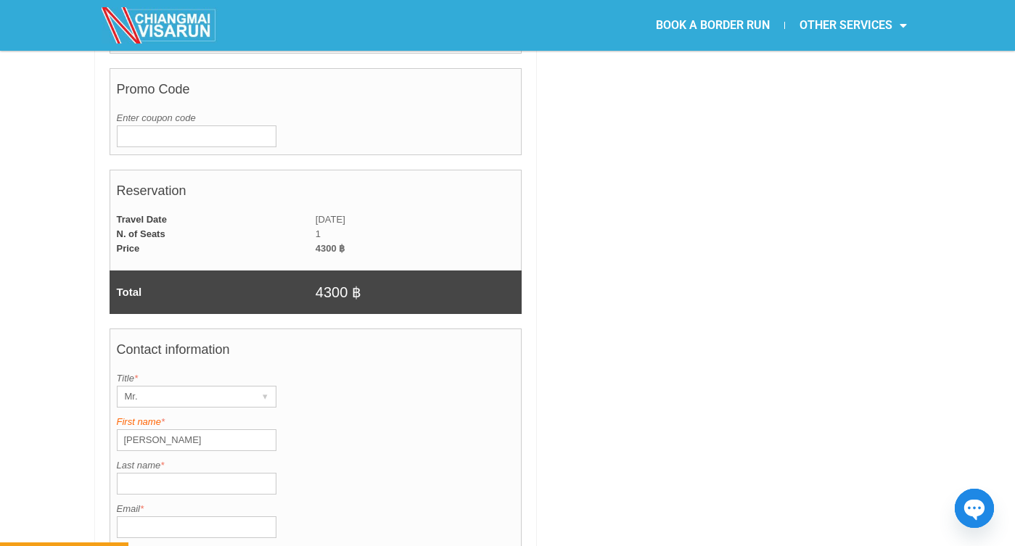
type input "Martin"
click at [345, 415] on label "First name *" at bounding box center [316, 422] width 398 height 15
click at [276, 429] on input "Martin" at bounding box center [197, 440] width 160 height 22
click at [185, 473] on input "Last name *" at bounding box center [197, 484] width 160 height 22
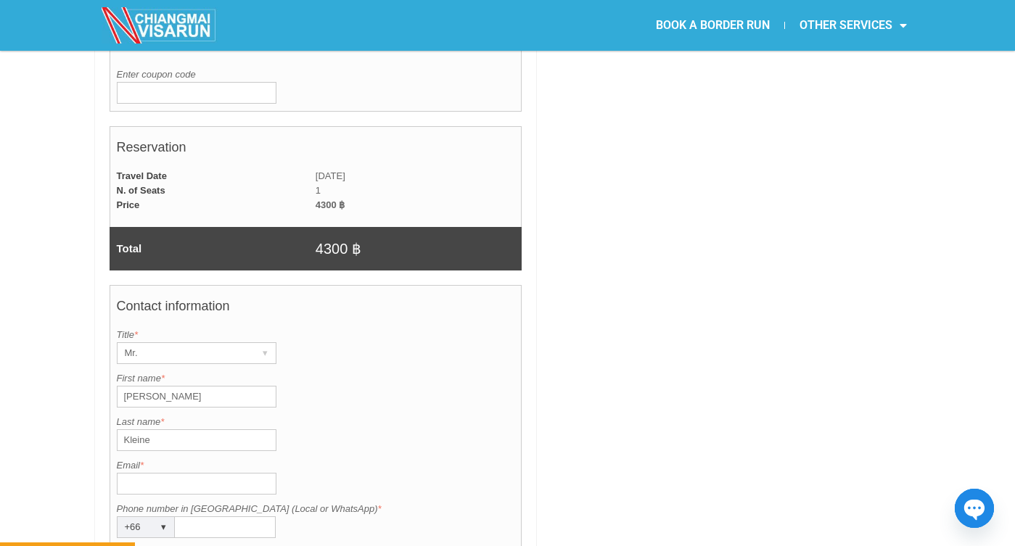
type input "Kleine"
click at [369, 415] on div "Last name is required. Last name * Kleine" at bounding box center [316, 433] width 398 height 36
click at [202, 473] on input "Email *" at bounding box center [197, 484] width 160 height 22
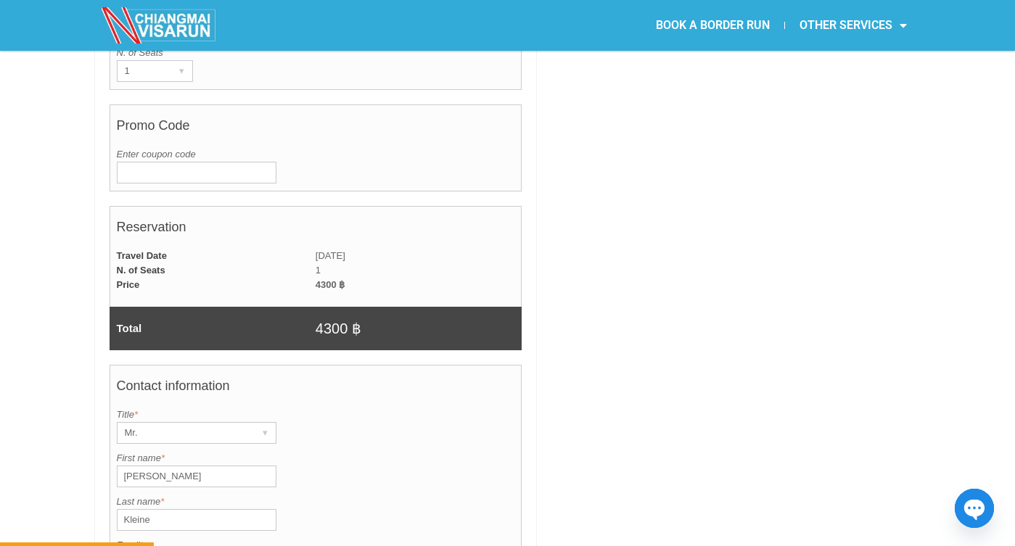
scroll to position [1032, 0]
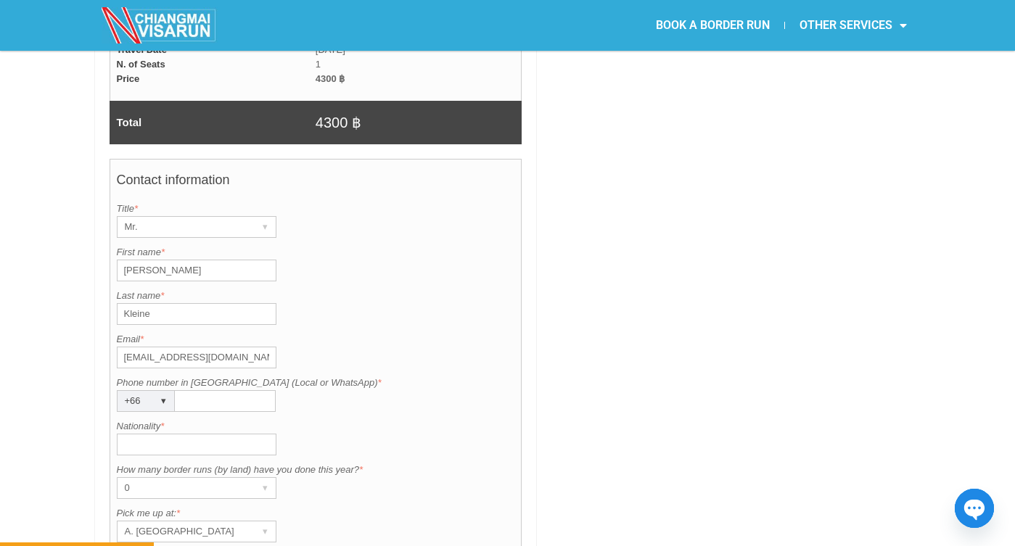
type input "martinkleine2404@gmail.com"
click at [388, 293] on div "Contact information Title is required. Title * Mr. ▾ Mr. Mrs. Ms. First name is…" at bounding box center [316, 412] width 413 height 507
click at [219, 434] on input "Nationality *" at bounding box center [197, 445] width 160 height 22
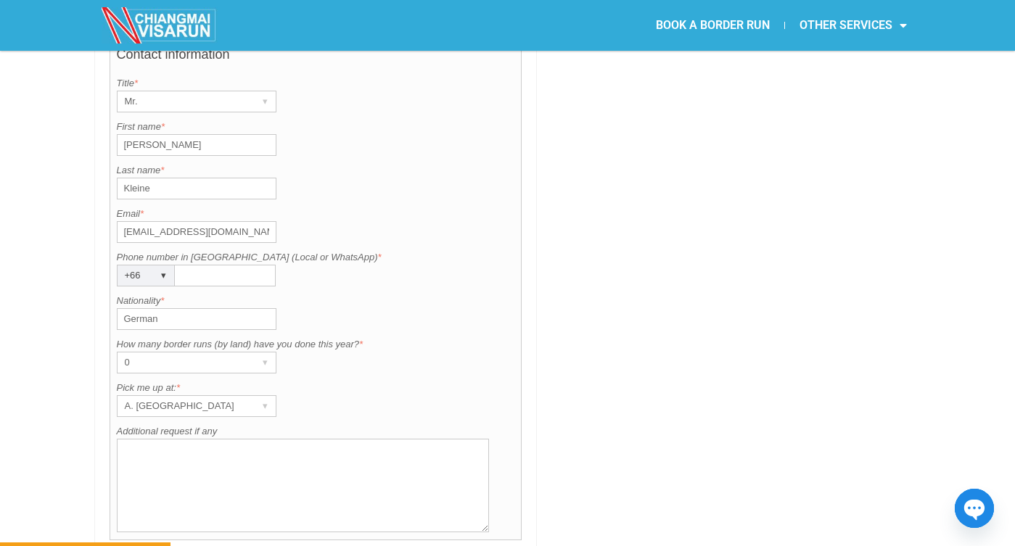
scroll to position [1158, 0]
type input "German"
click at [239, 395] on div "A. Centara Riverside Hotel" at bounding box center [182, 405] width 131 height 20
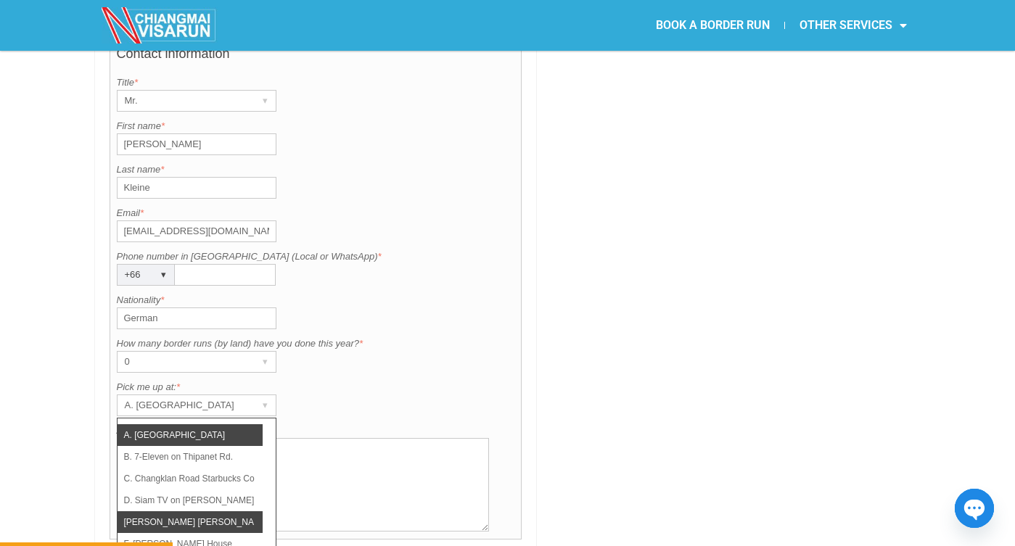
scroll to position [103, 0]
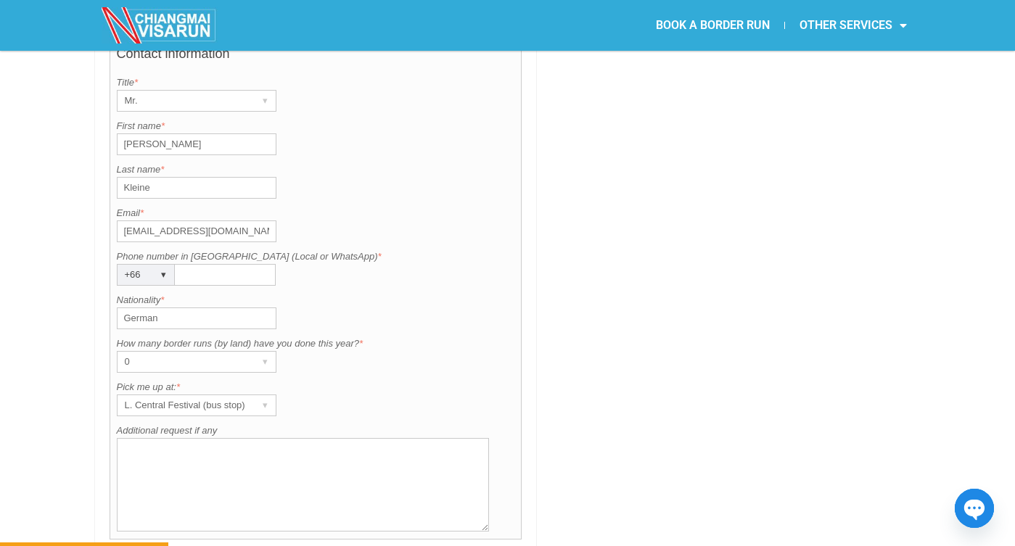
scroll to position [1108, 0]
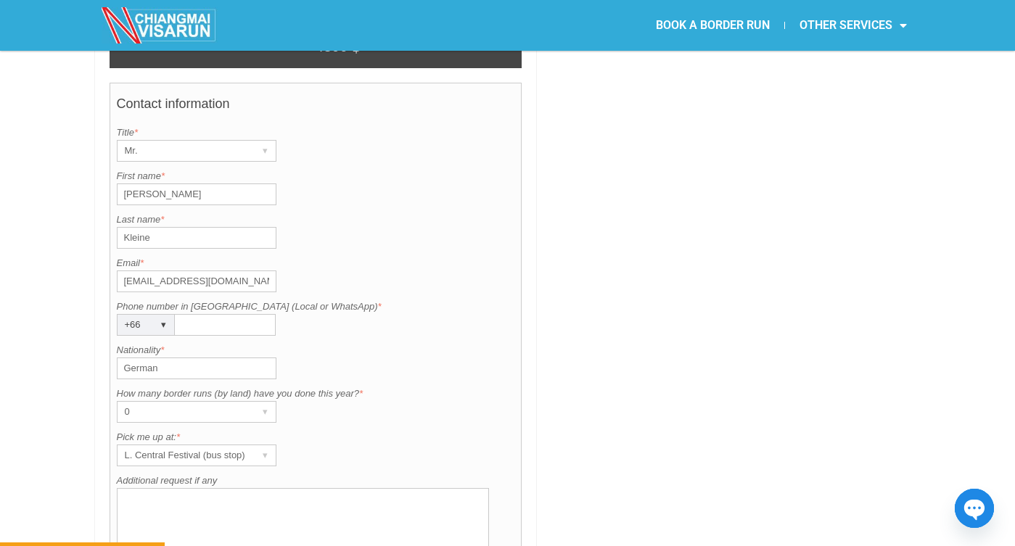
click at [244, 314] on input "Phone number in Thailand (Local or WhatsApp) *" at bounding box center [225, 325] width 101 height 22
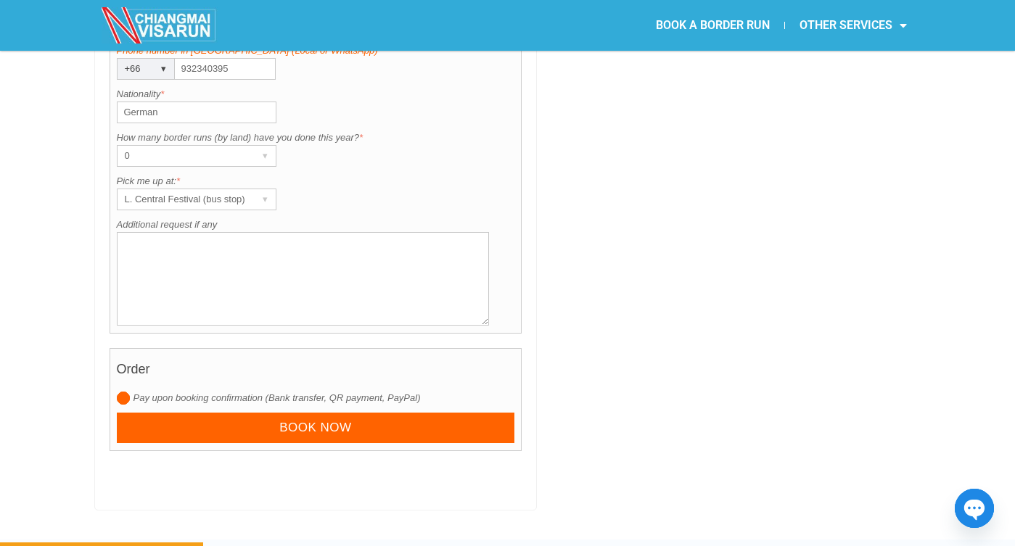
scroll to position [1366, 0]
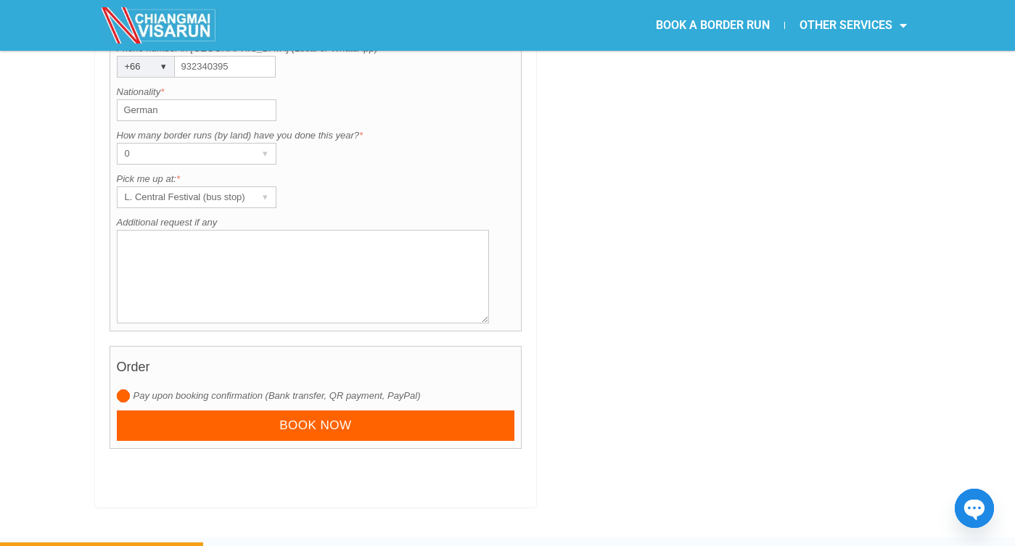
type input "932340395"
click at [120, 389] on input "radio" at bounding box center [123, 395] width 13 height 13
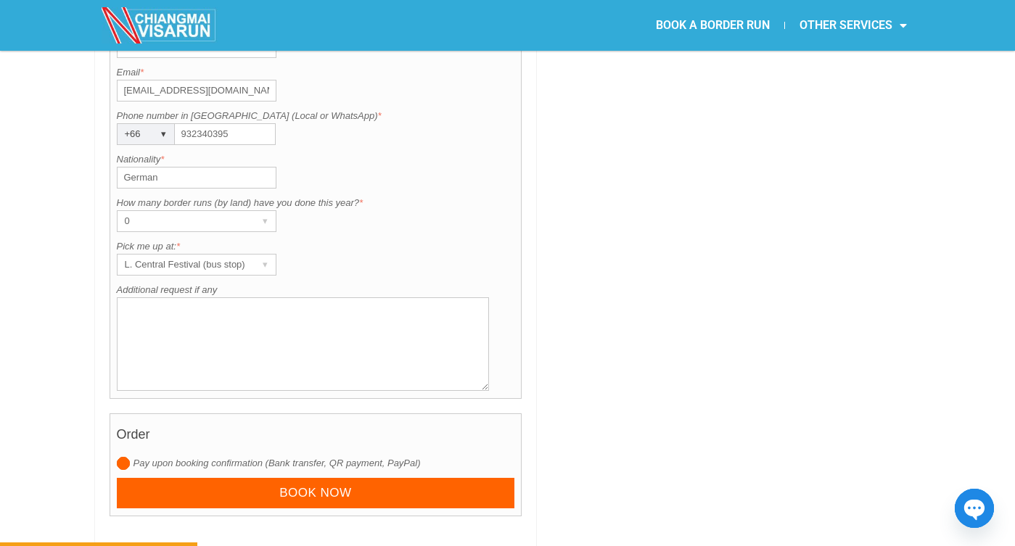
scroll to position [1324, 0]
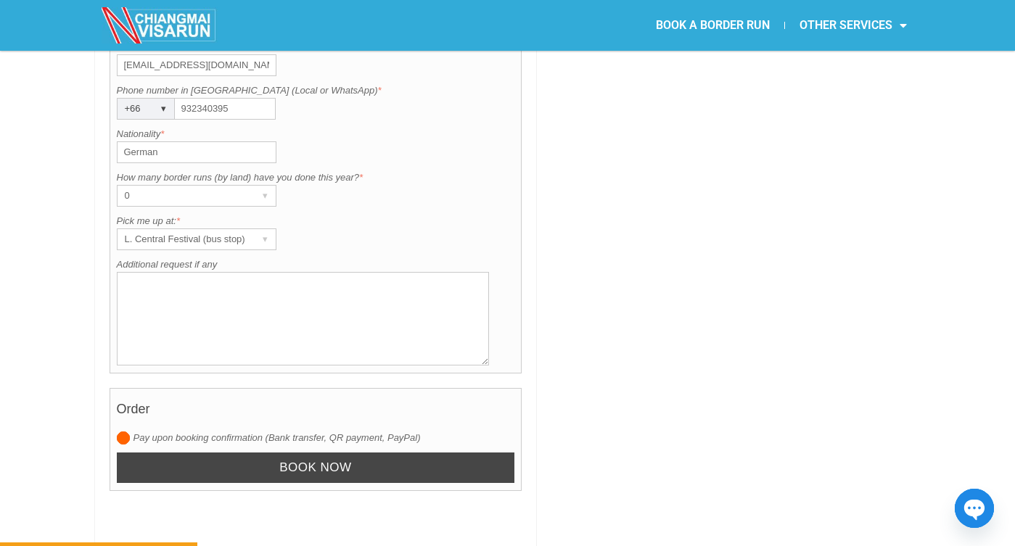
click at [292, 453] on input "Book now" at bounding box center [316, 468] width 398 height 31
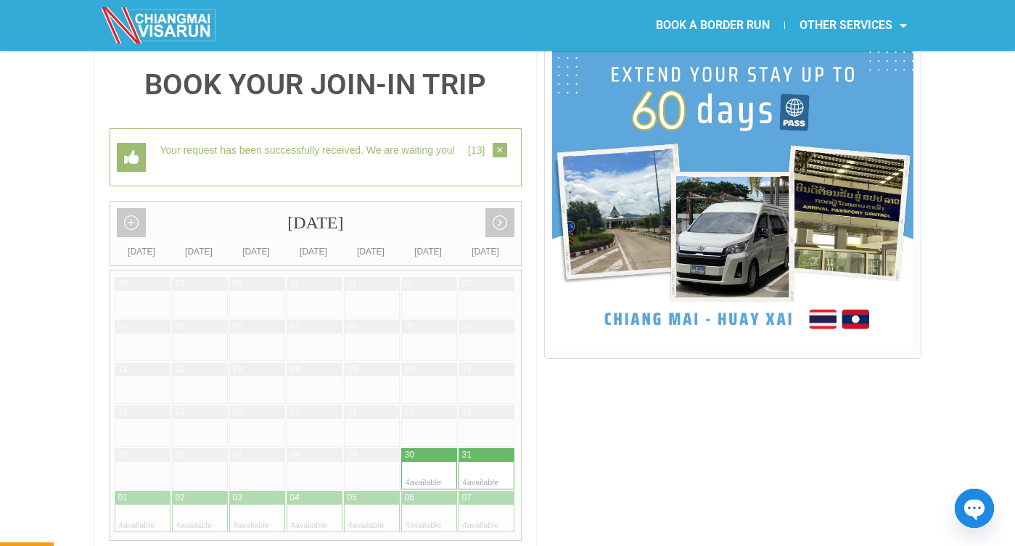
scroll to position [363, 0]
